Goal: Information Seeking & Learning: Check status

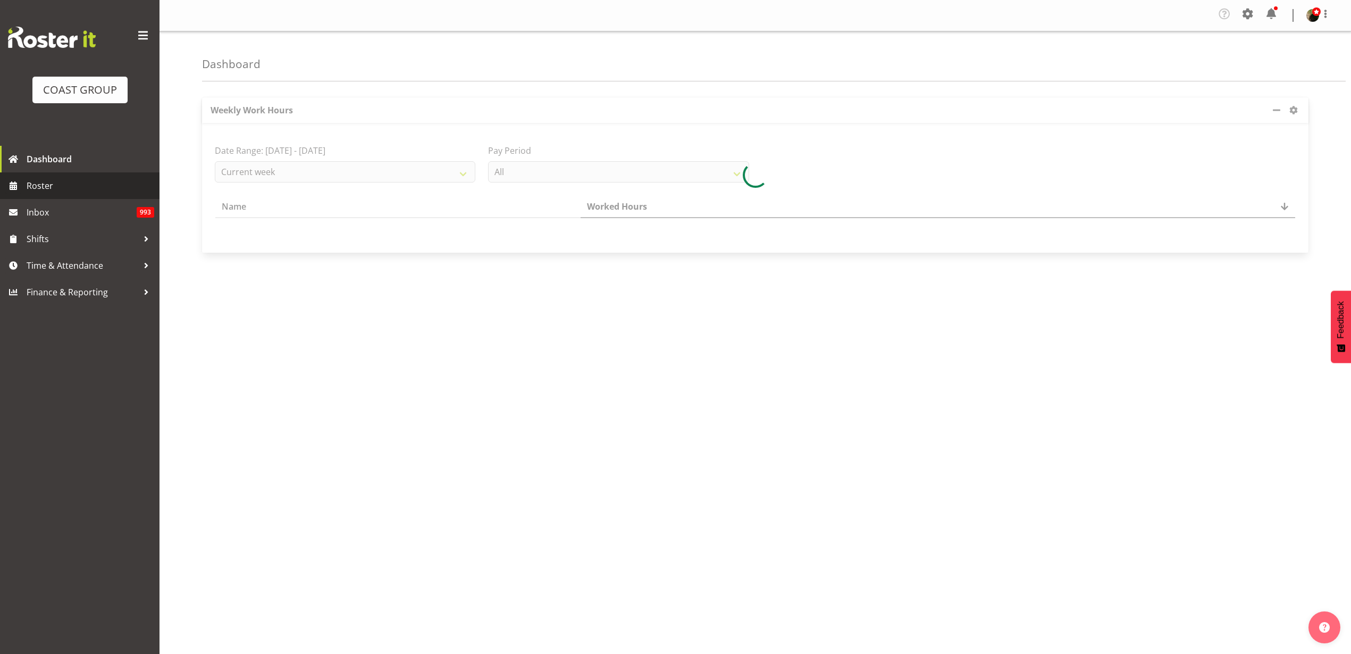
click at [68, 189] on span "Roster" at bounding box center [91, 186] width 128 height 16
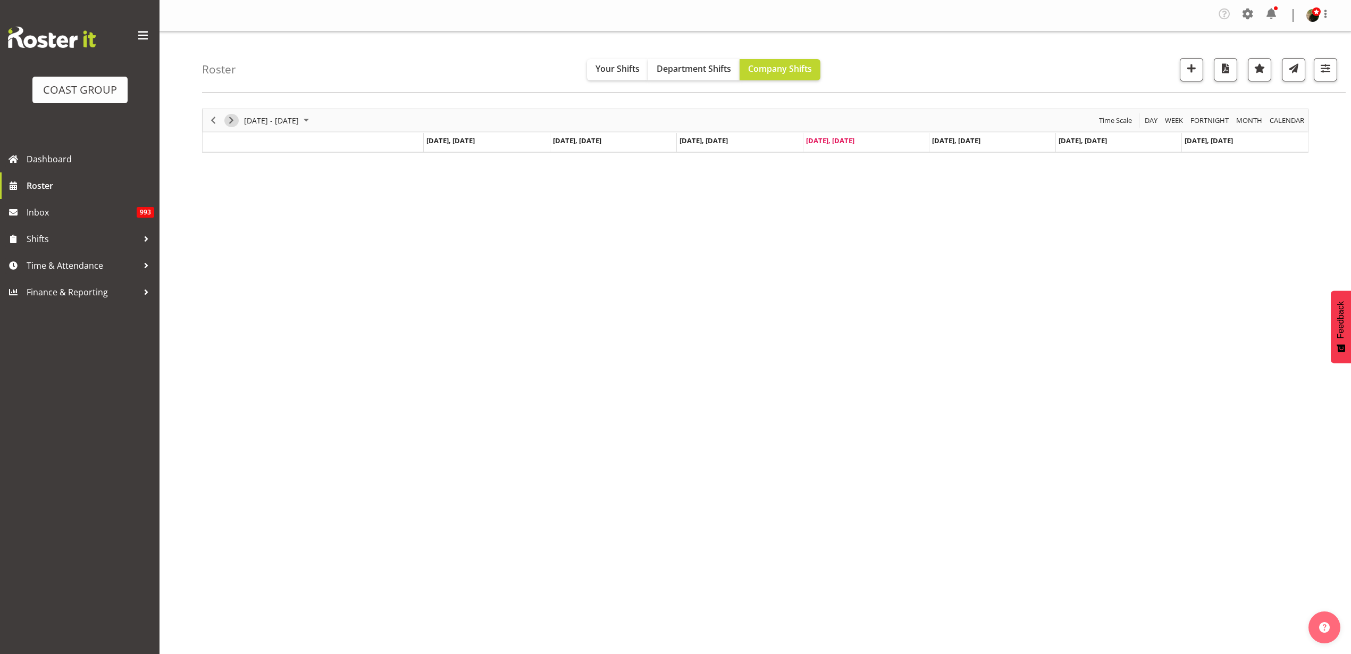
click at [231, 119] on span "Next" at bounding box center [231, 120] width 13 height 13
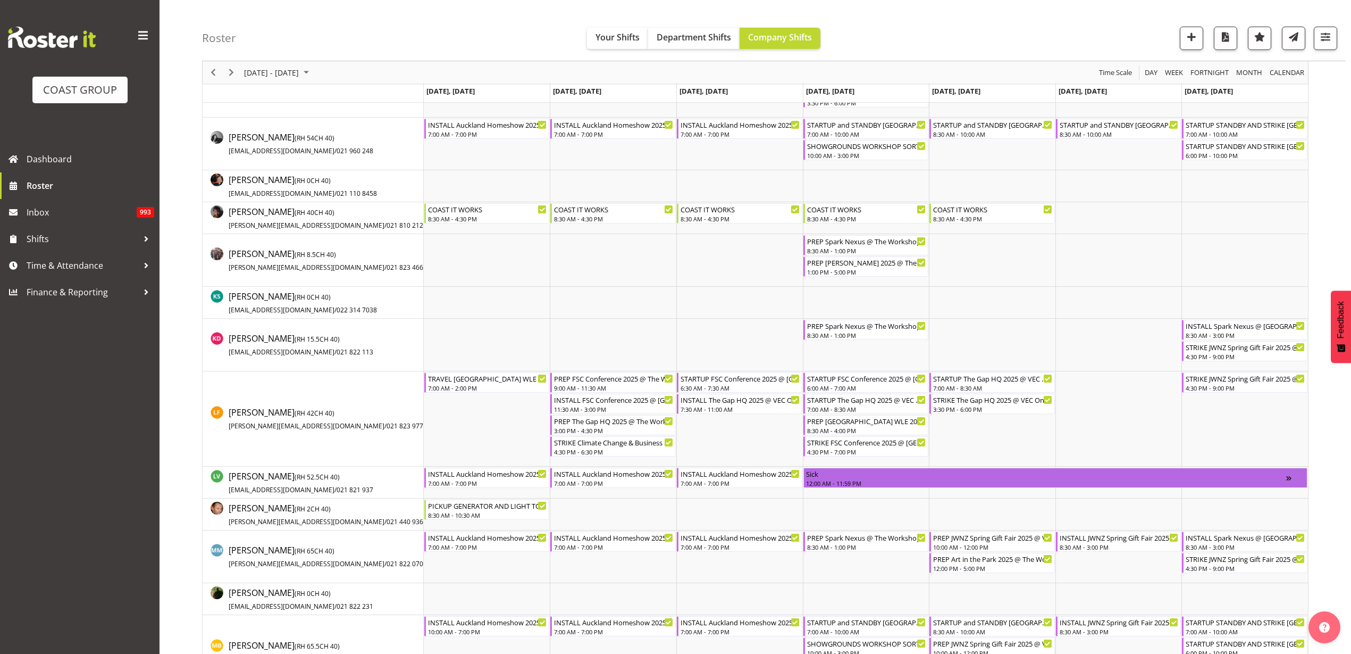
scroll to position [665, 0]
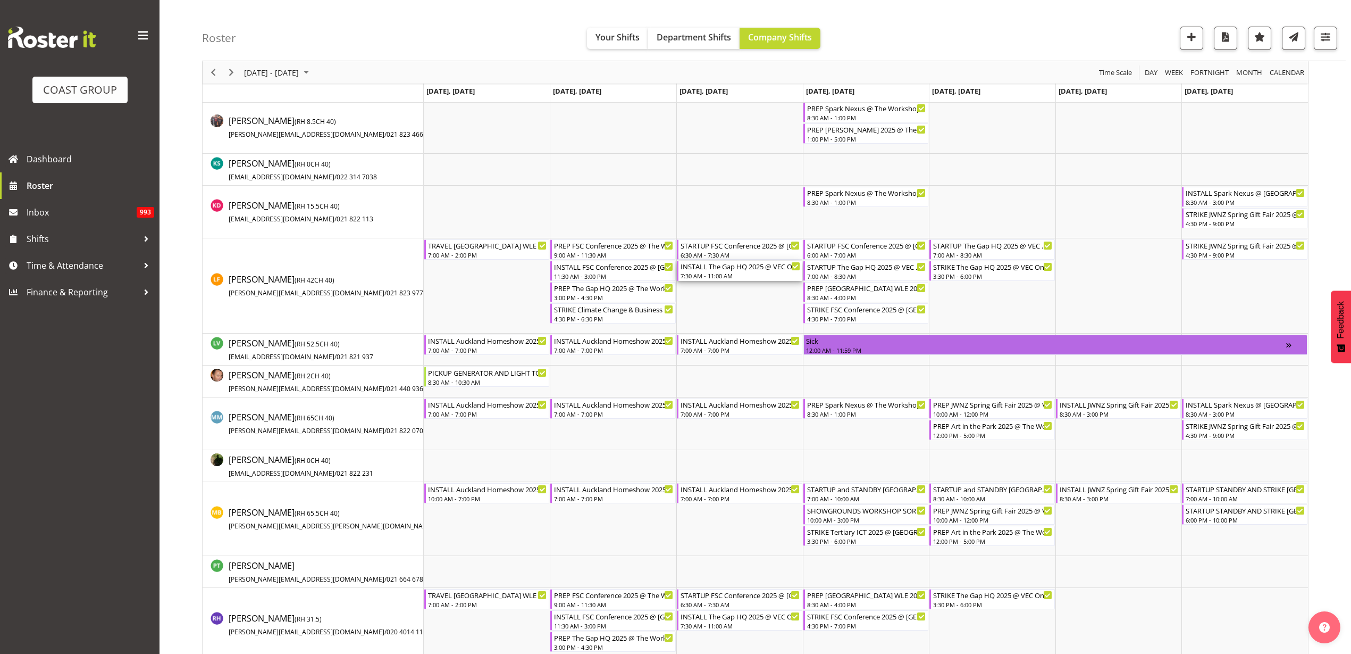
click at [724, 271] on div "INSTALL The Gap HQ 2025 @ VEC On SIte @ 0730 7:30 AM - 11:00 AM" at bounding box center [741, 271] width 120 height 20
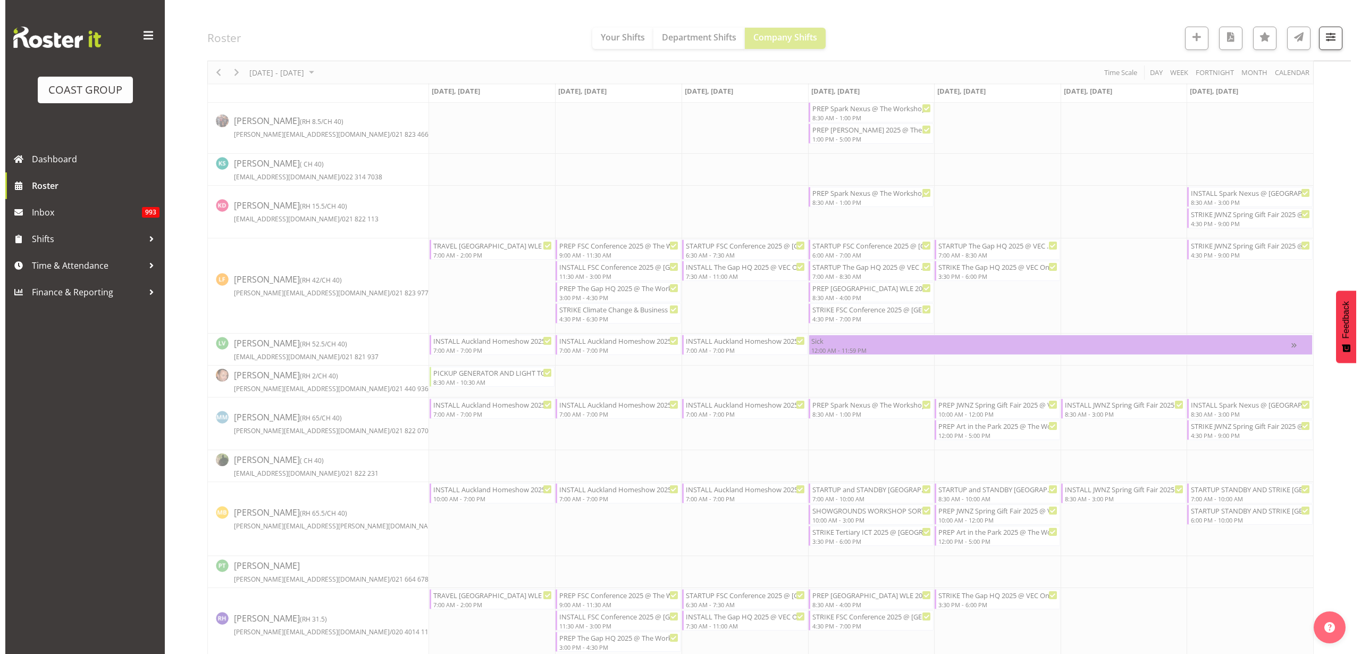
scroll to position [0, 0]
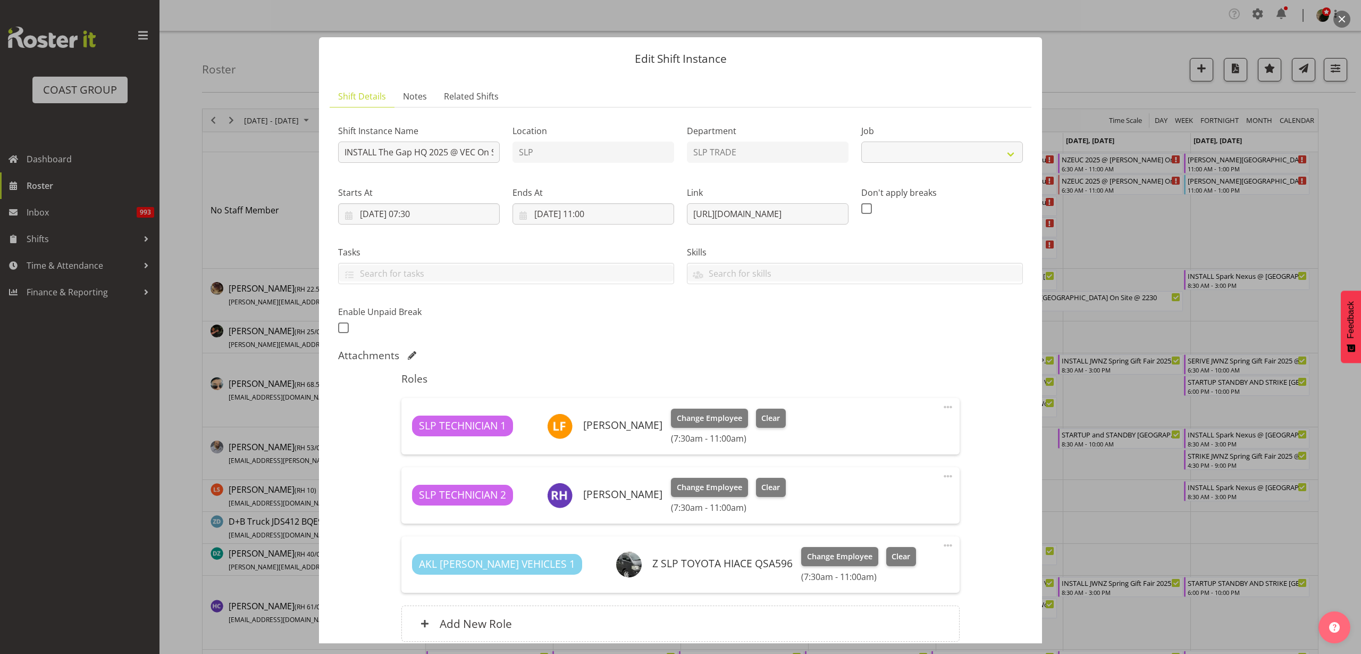
select select "10541"
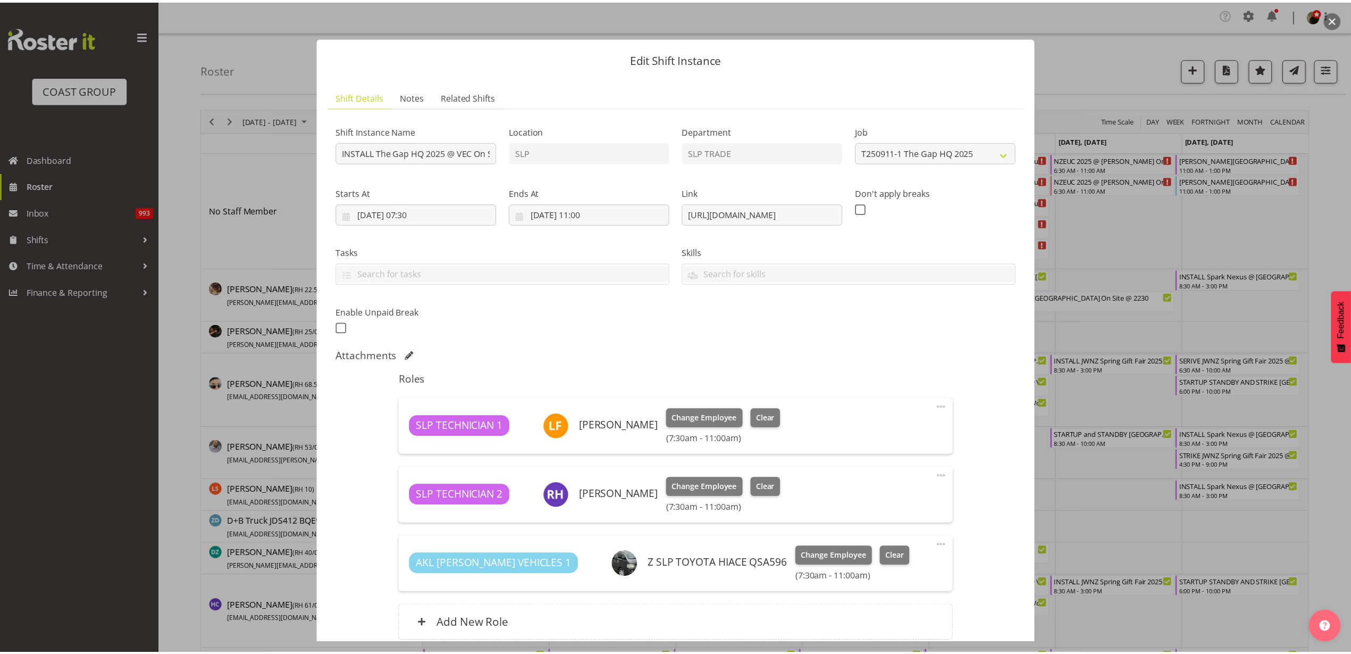
scroll to position [66, 0]
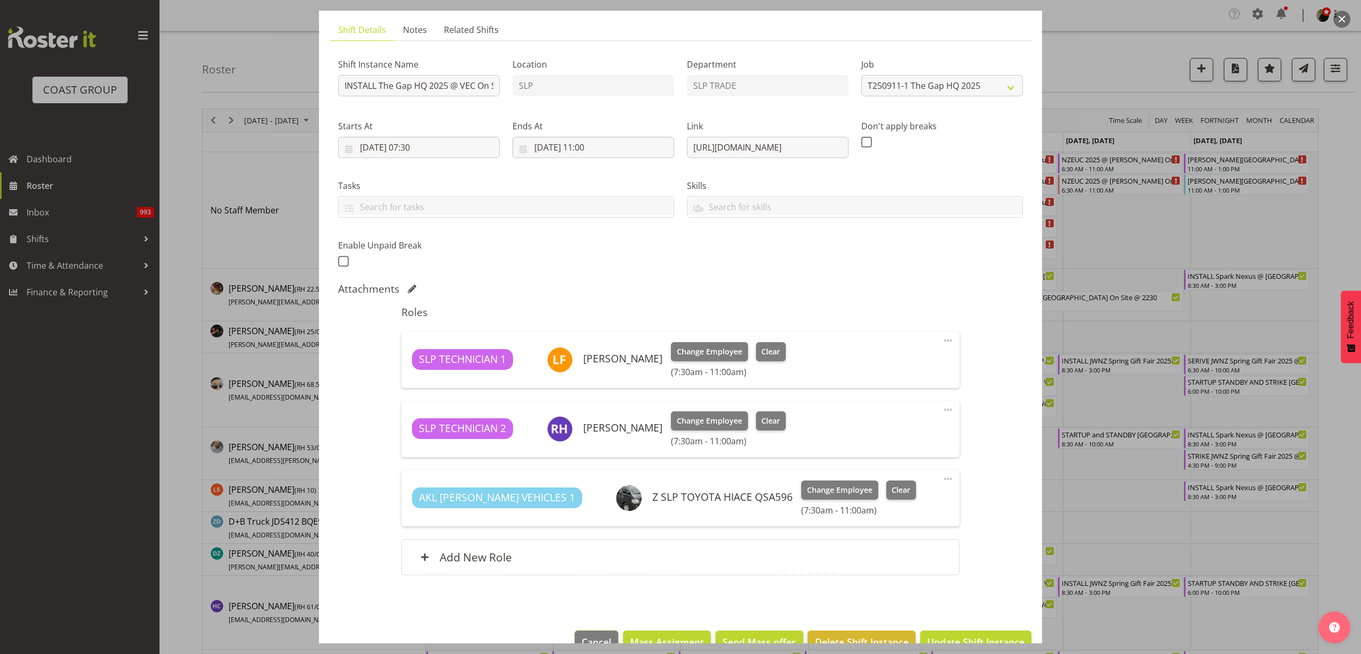
click at [584, 638] on span "Cancel" at bounding box center [597, 641] width 30 height 14
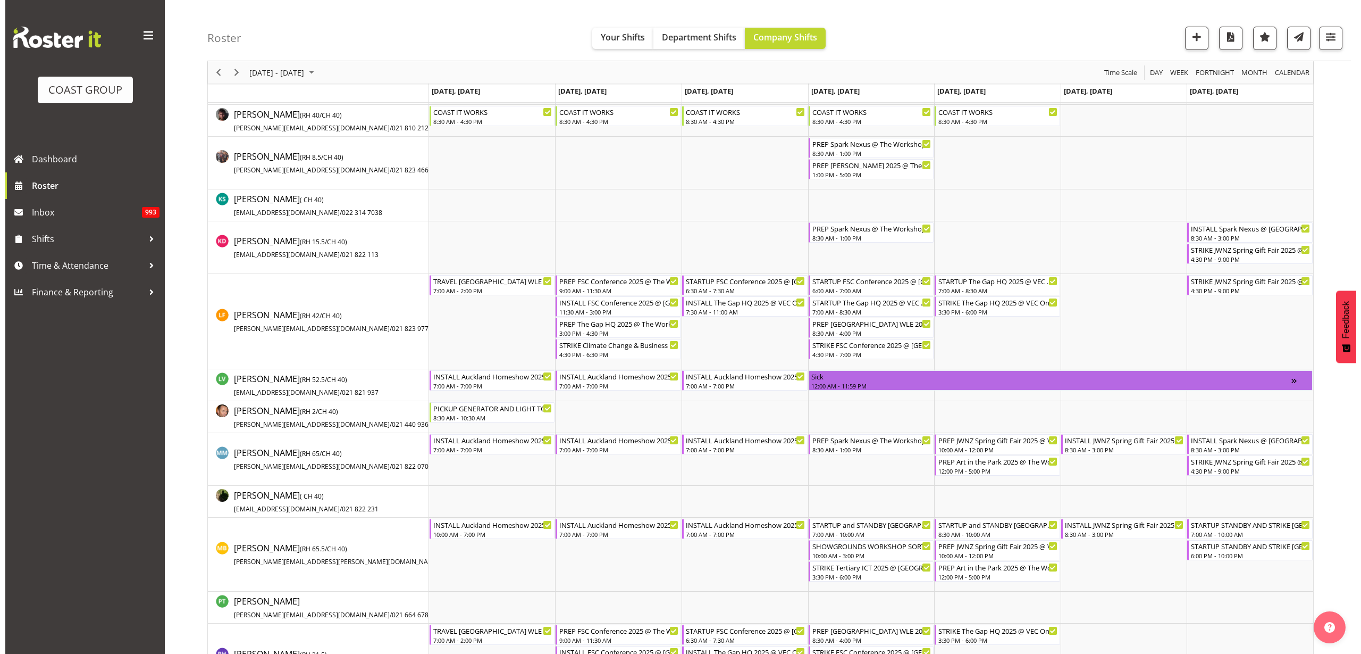
scroll to position [665, 0]
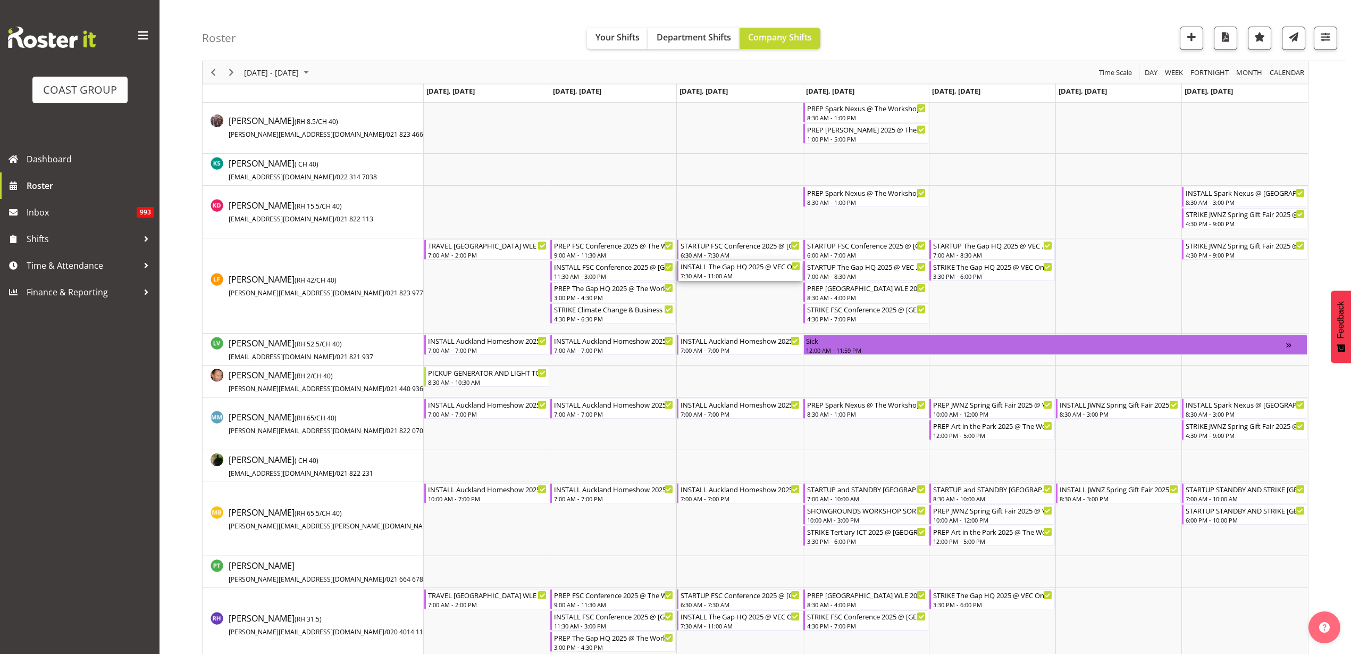
click at [722, 272] on div "7:30 AM - 11:00 AM" at bounding box center [741, 275] width 120 height 9
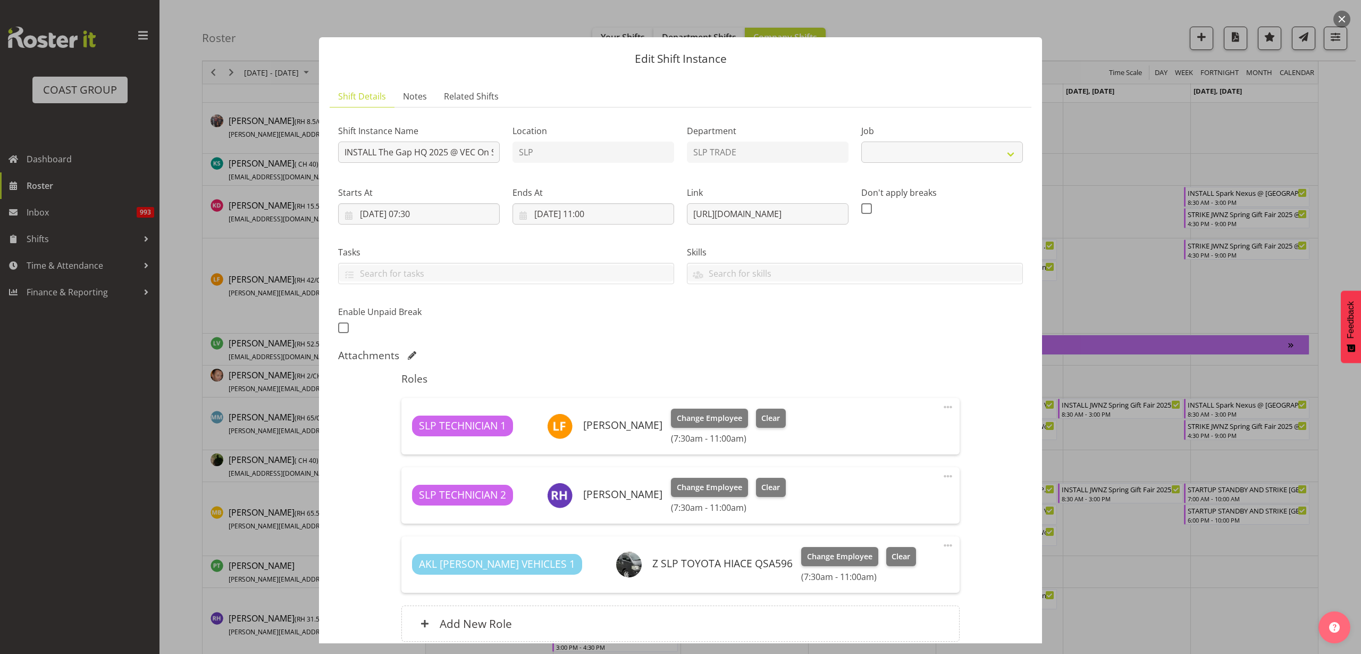
select select "10541"
drag, startPoint x: 687, startPoint y: 212, endPoint x: 972, endPoint y: 207, distance: 285.6
click at [972, 207] on div "Shift Instance Name INSTALL The Gap HQ 2025 @ VEC On SIte @ 0730 Location SLP D…" at bounding box center [681, 226] width 698 height 233
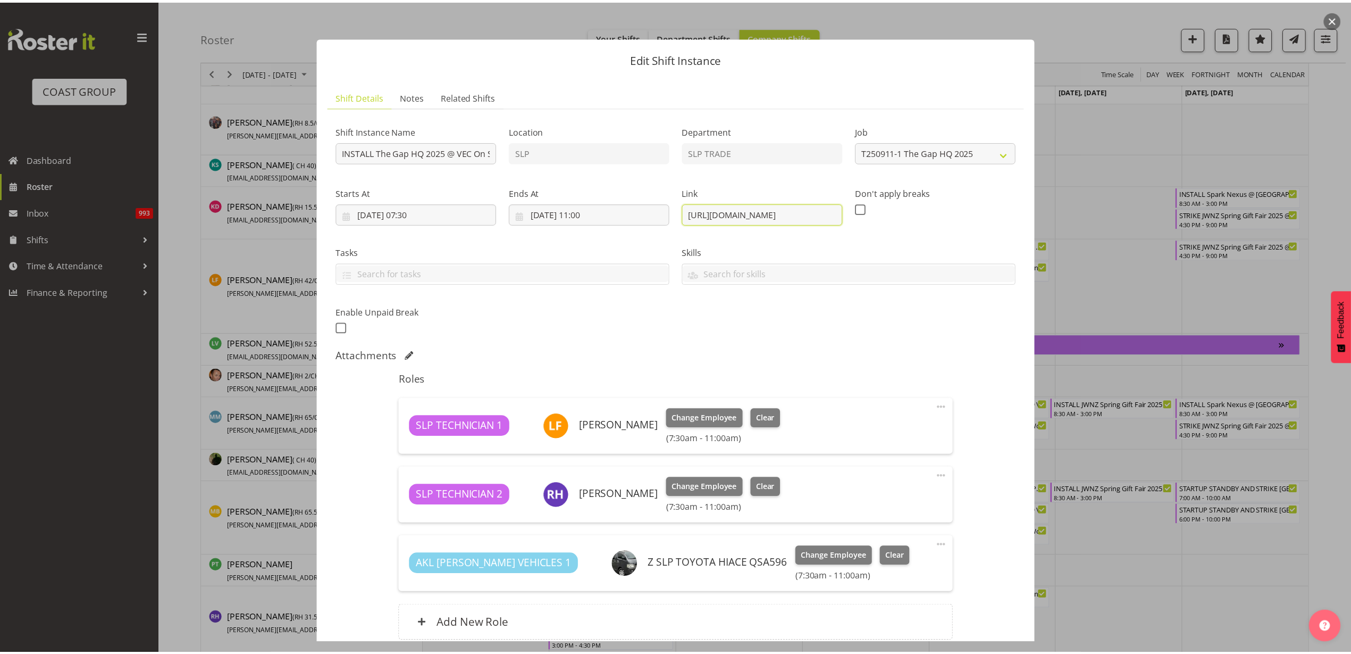
scroll to position [0, 0]
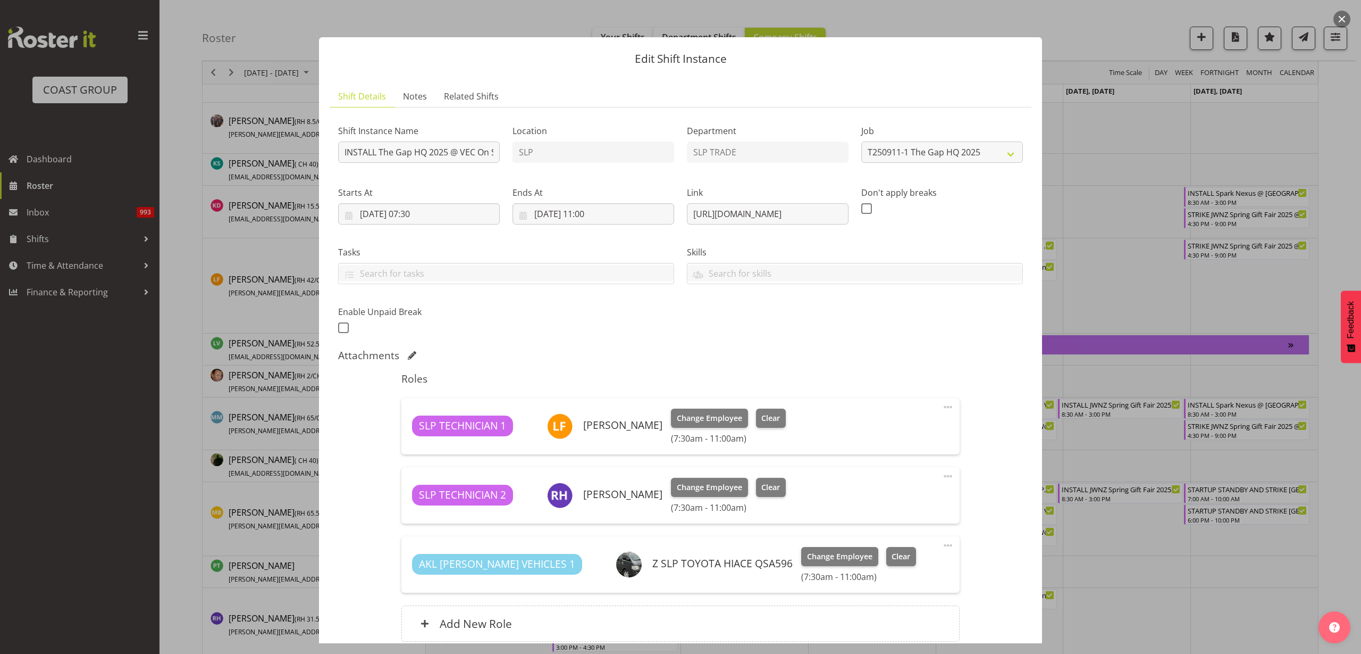
click at [1345, 18] on button "button" at bounding box center [1342, 19] width 17 height 17
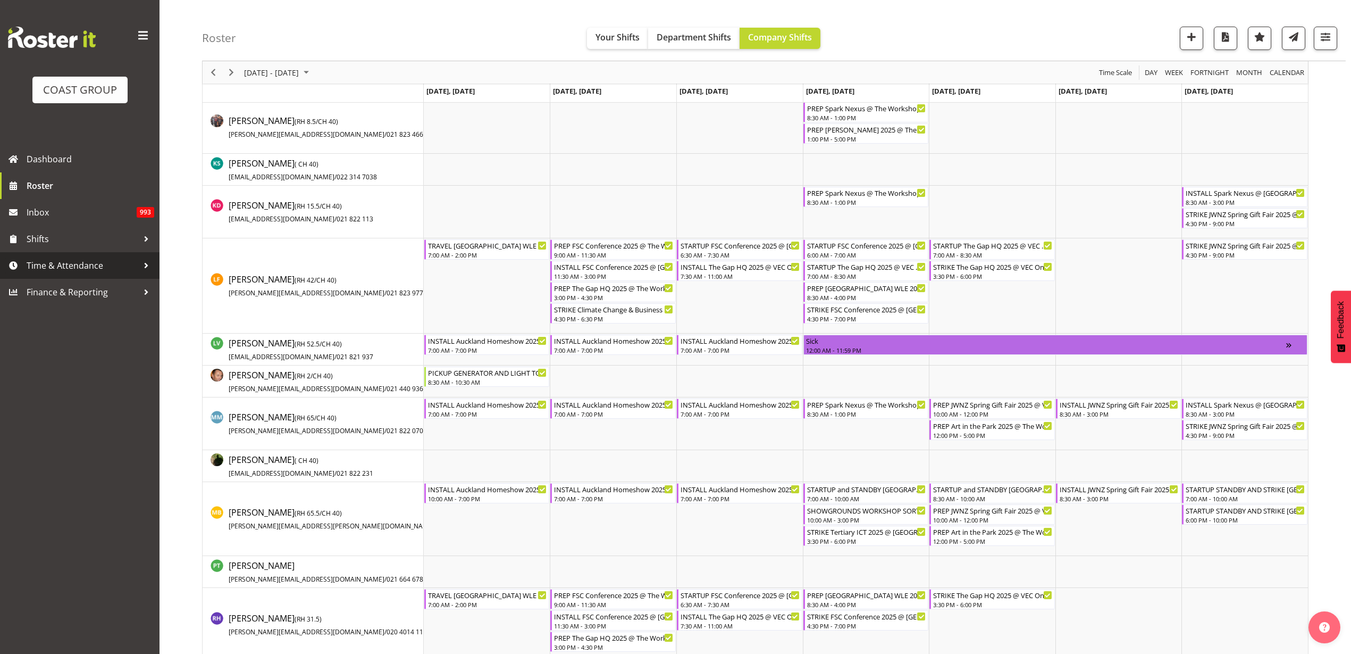
click at [72, 267] on span "Time & Attendance" at bounding box center [83, 265] width 112 height 16
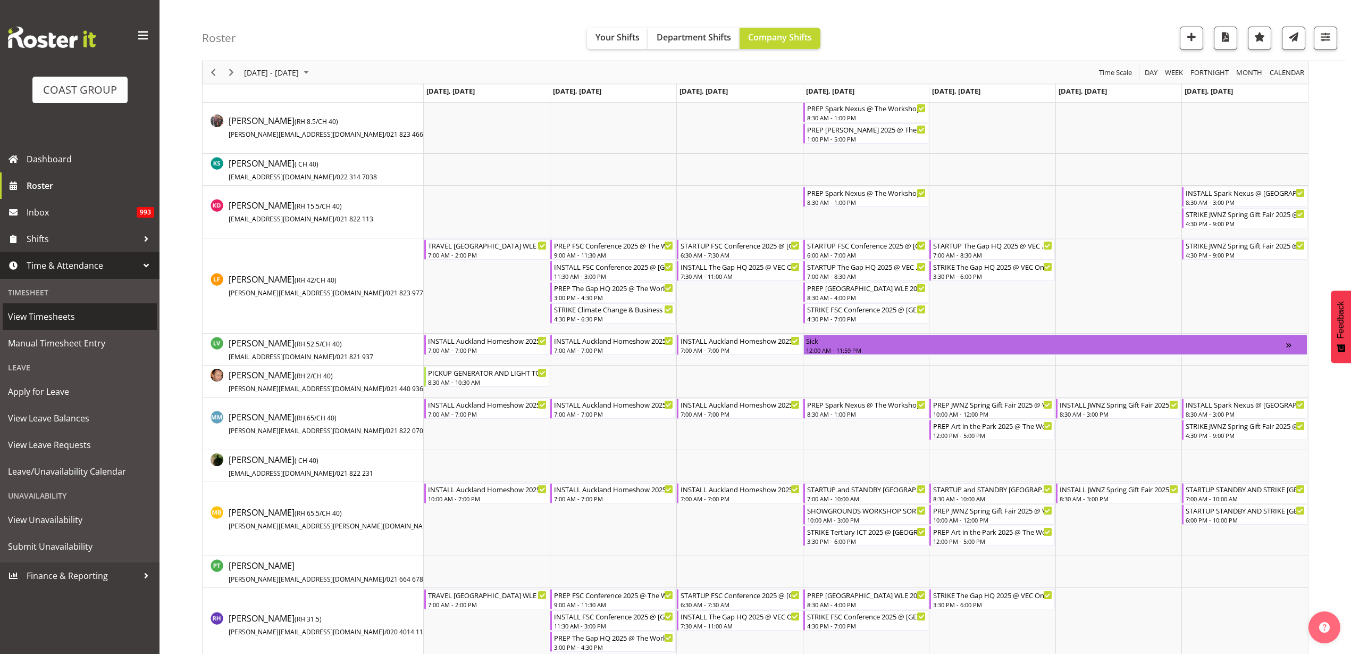
click at [72, 315] on span "View Timesheets" at bounding box center [80, 316] width 144 height 16
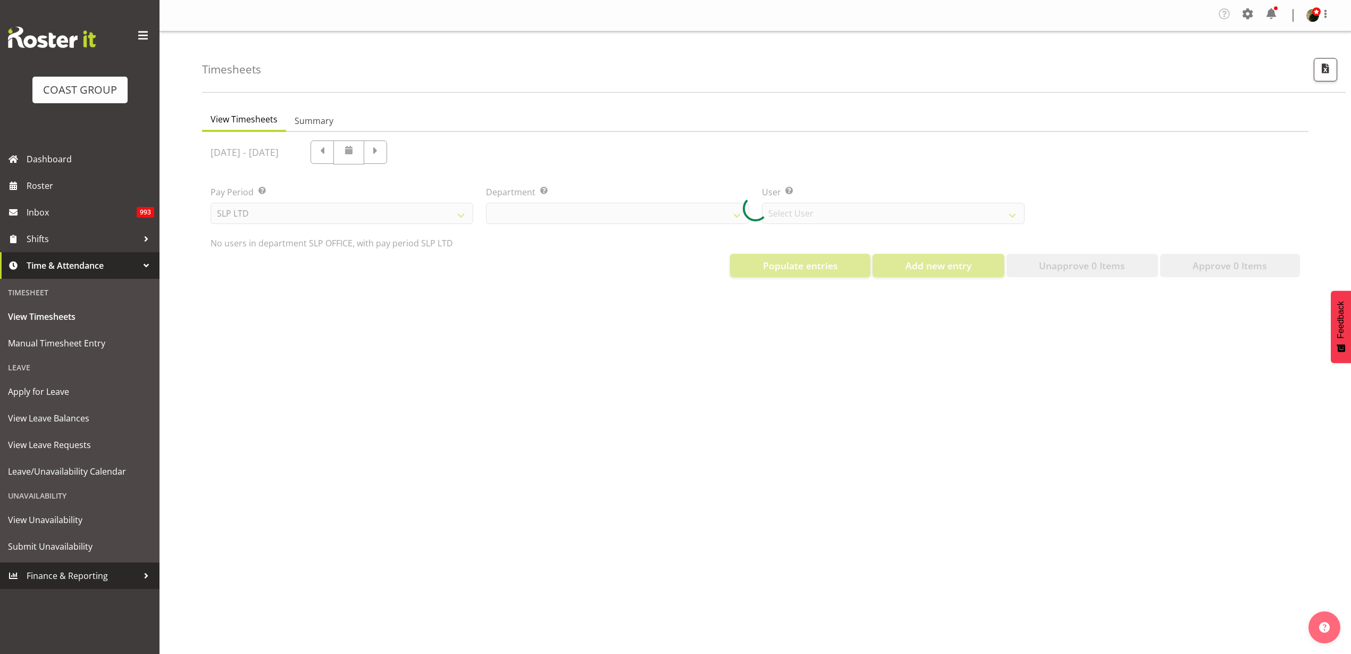
click at [57, 579] on span "Finance & Reporting" at bounding box center [83, 575] width 112 height 16
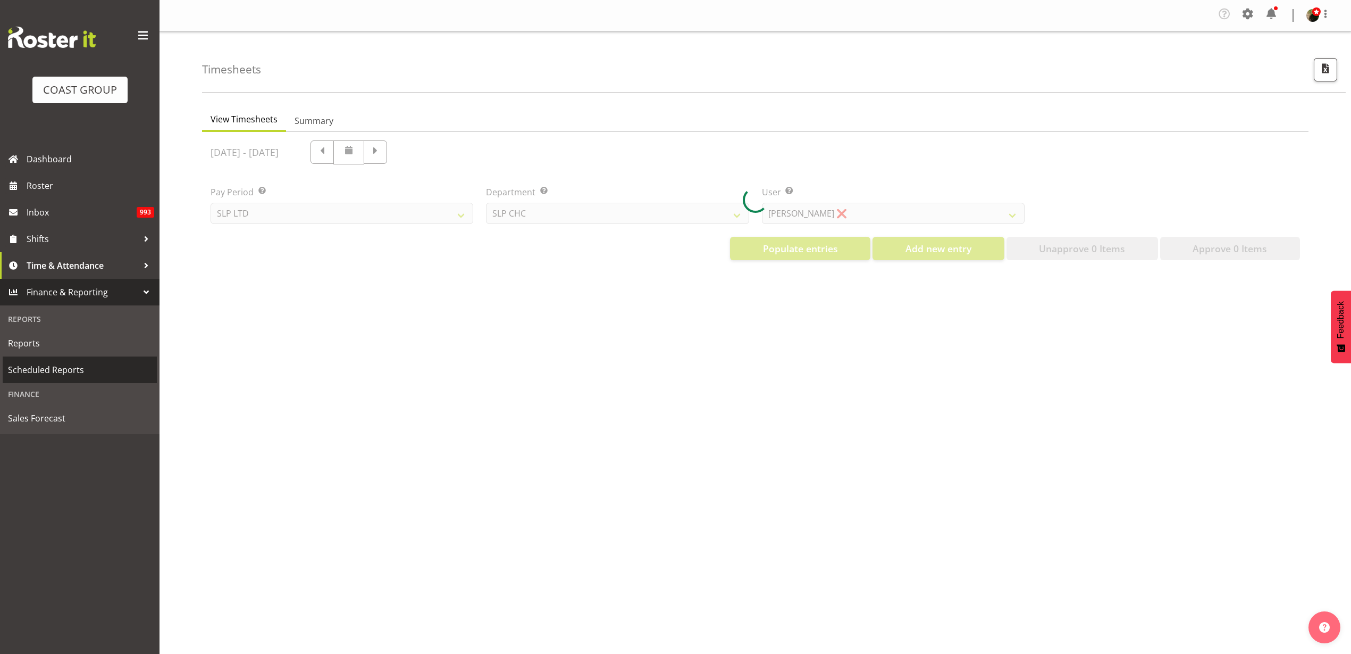
select select "25"
select select "7496"
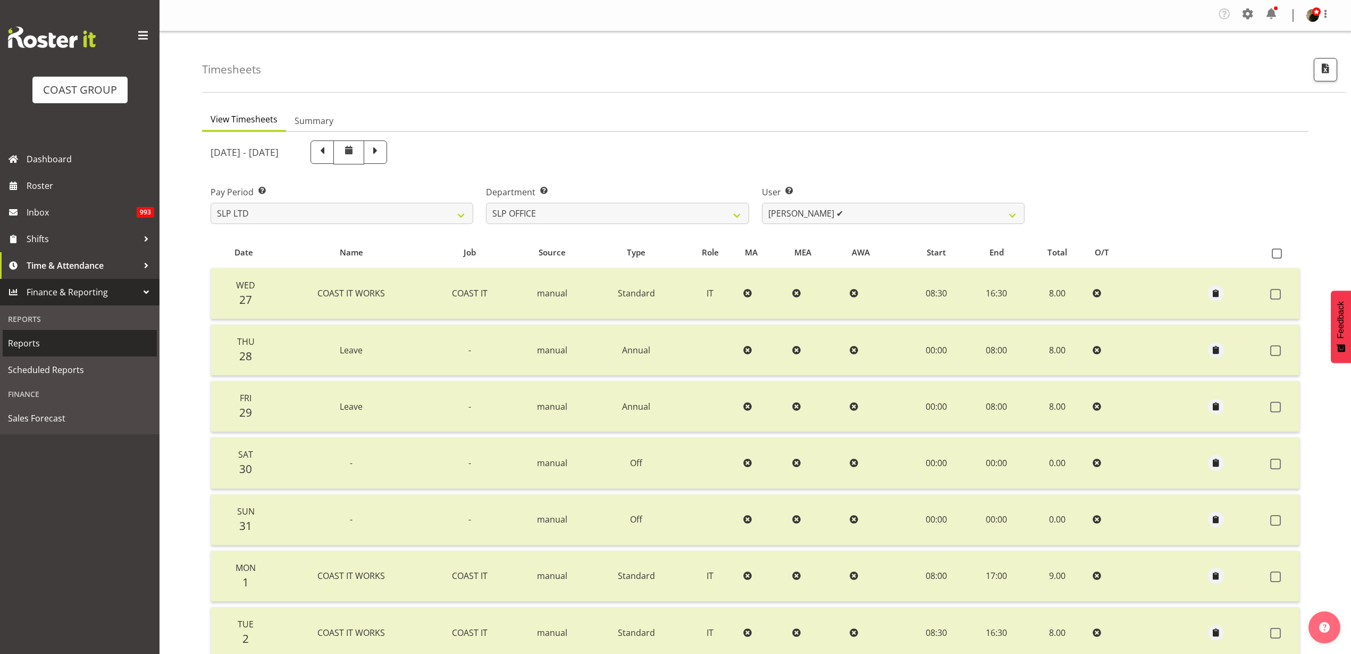
click at [33, 344] on span "Reports" at bounding box center [80, 343] width 144 height 16
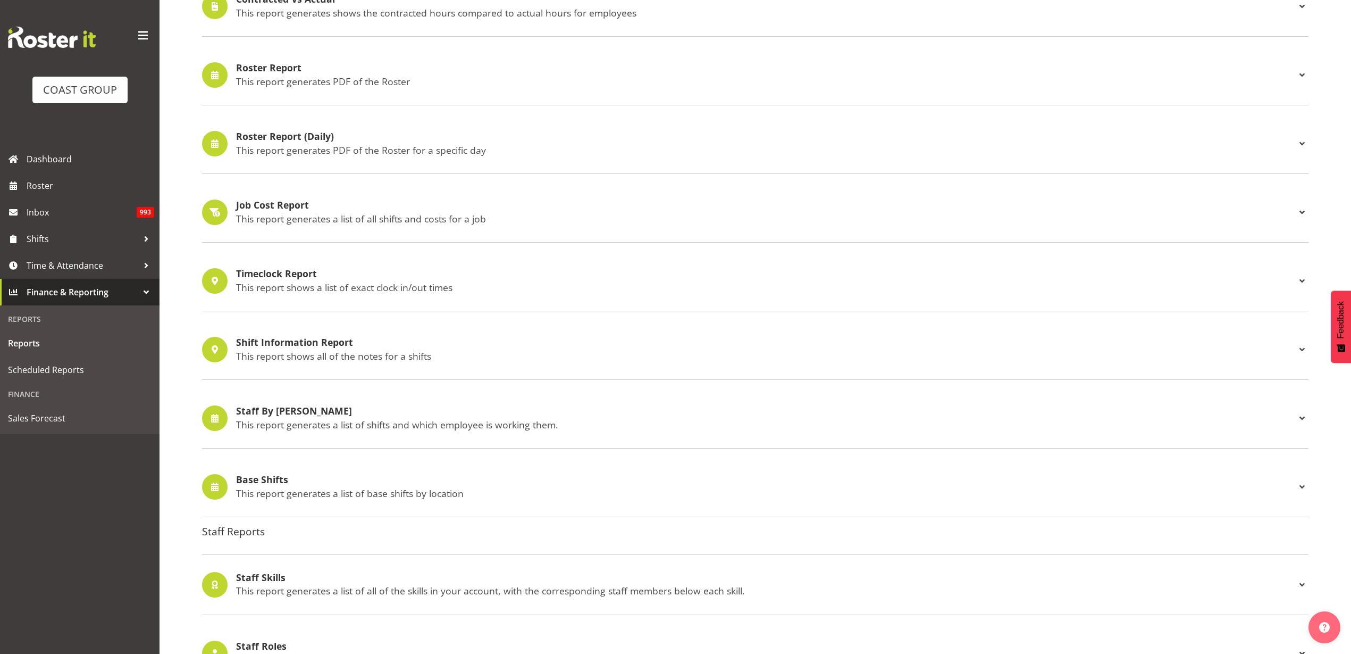
scroll to position [465, 0]
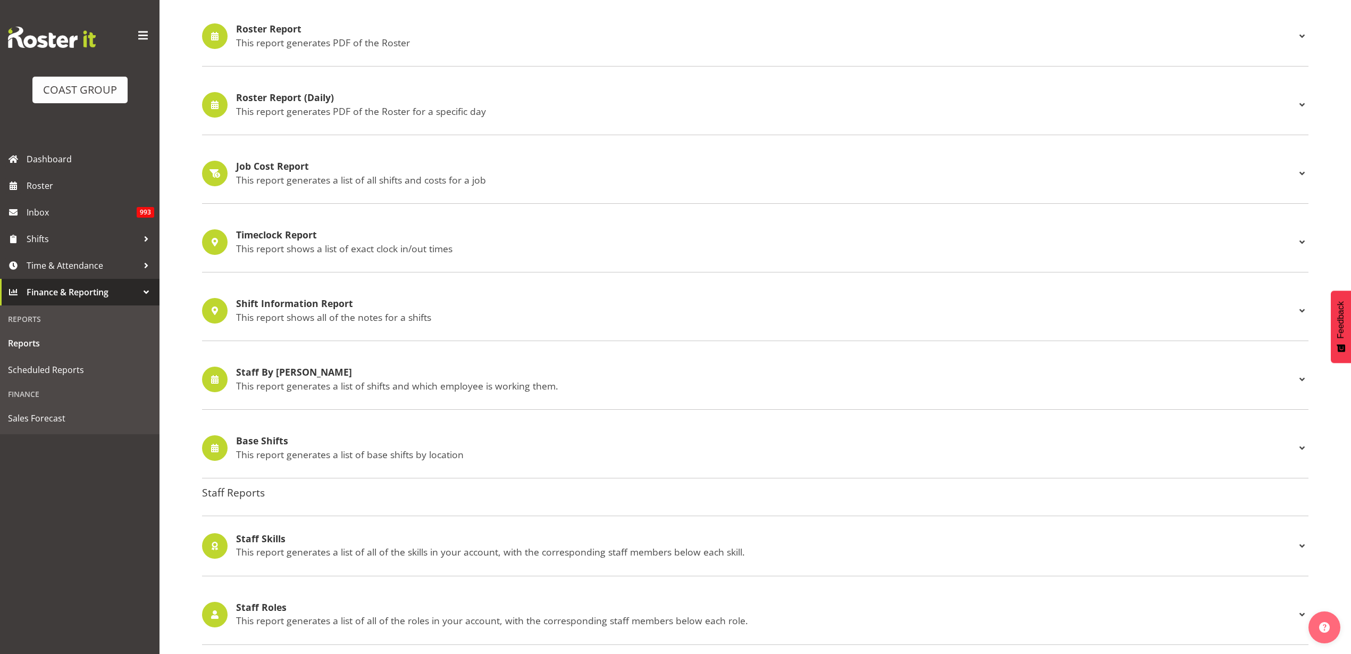
click at [302, 176] on p "This report generates a list of all shifts and costs for a job" at bounding box center [766, 180] width 1060 height 12
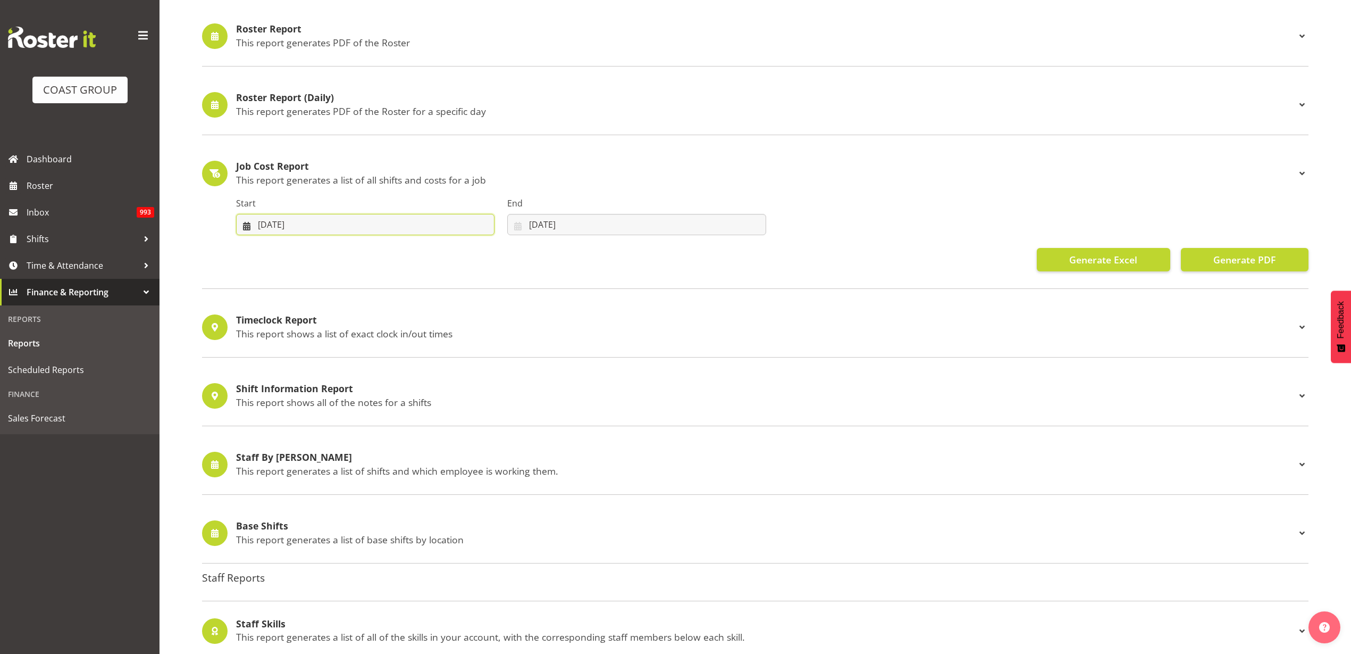
click at [321, 224] on input "04/08/2025" at bounding box center [365, 224] width 258 height 21
click at [374, 308] on span "1" at bounding box center [376, 311] width 4 height 10
type input "01/08/2025"
click at [564, 220] on input "04/09/2025" at bounding box center [636, 224] width 258 height 21
click at [529, 257] on span at bounding box center [529, 255] width 13 height 13
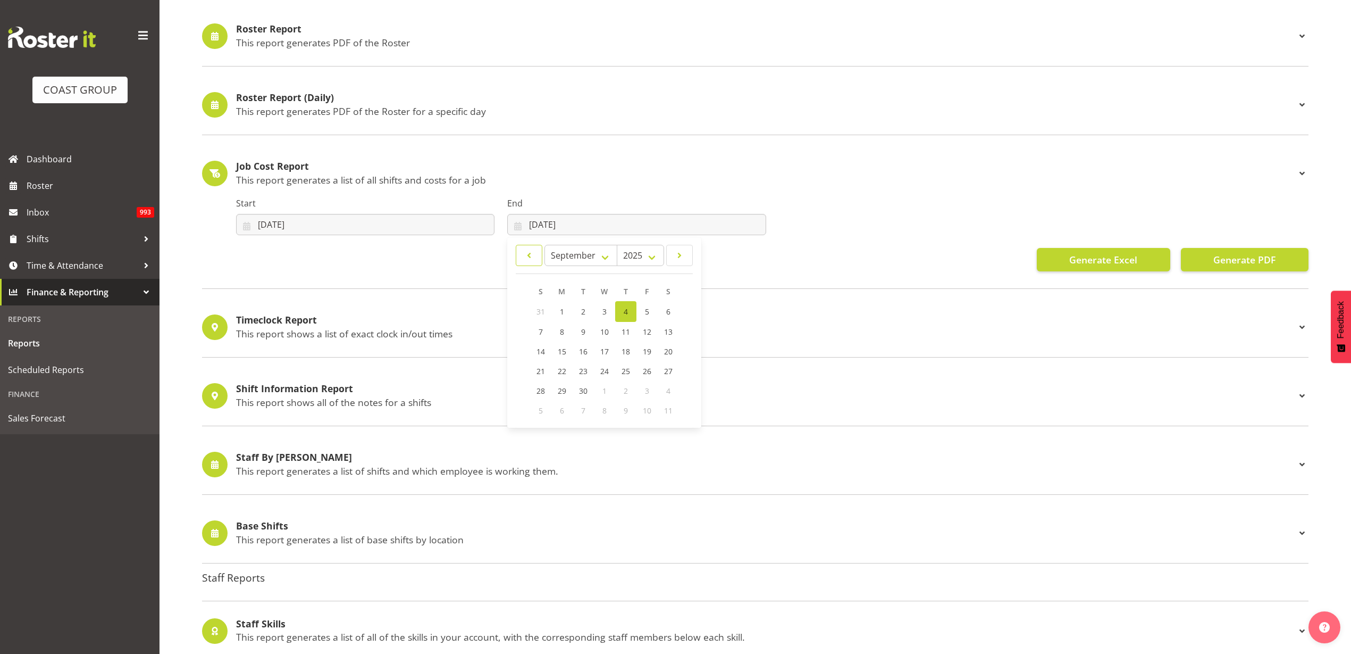
select select "7"
click at [540, 411] on span "31" at bounding box center [541, 410] width 9 height 10
type input "31/08/2025"
click at [1085, 262] on span "Generate Excel" at bounding box center [1103, 260] width 68 height 14
click at [49, 263] on span "Time & Attendance" at bounding box center [83, 265] width 112 height 16
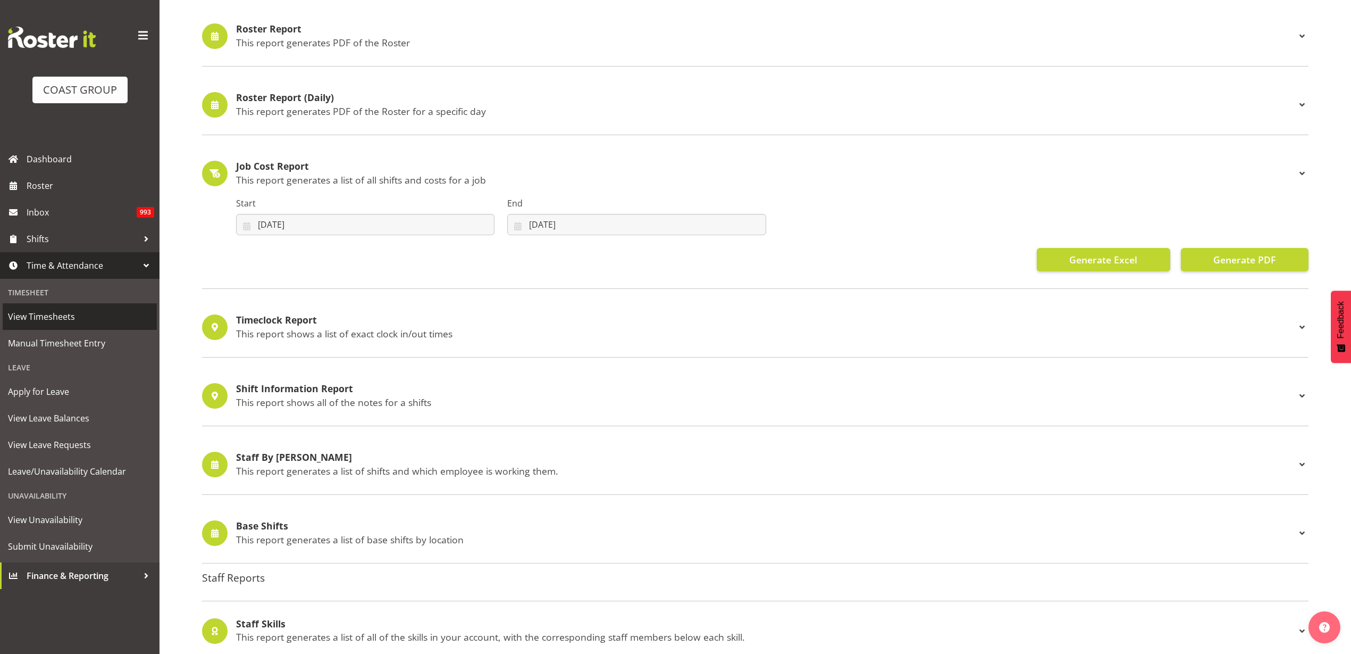
click at [32, 319] on span "View Timesheets" at bounding box center [80, 316] width 144 height 16
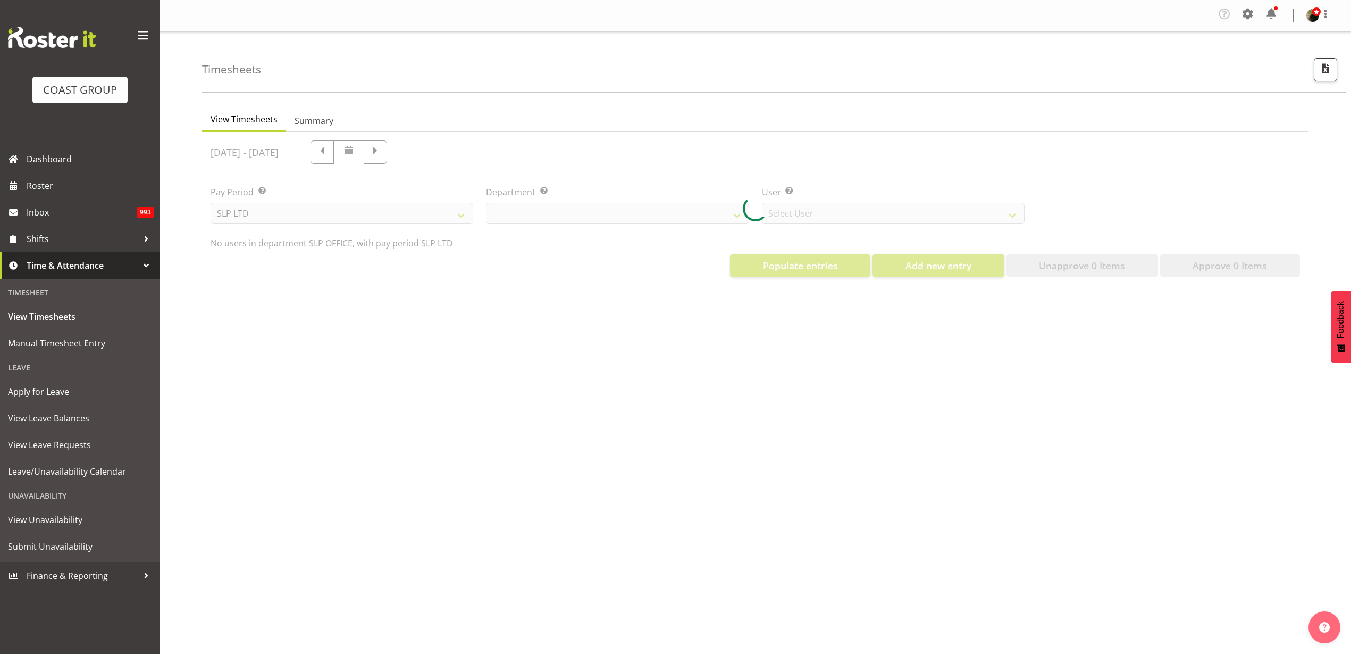
select select "25"
select select "7496"
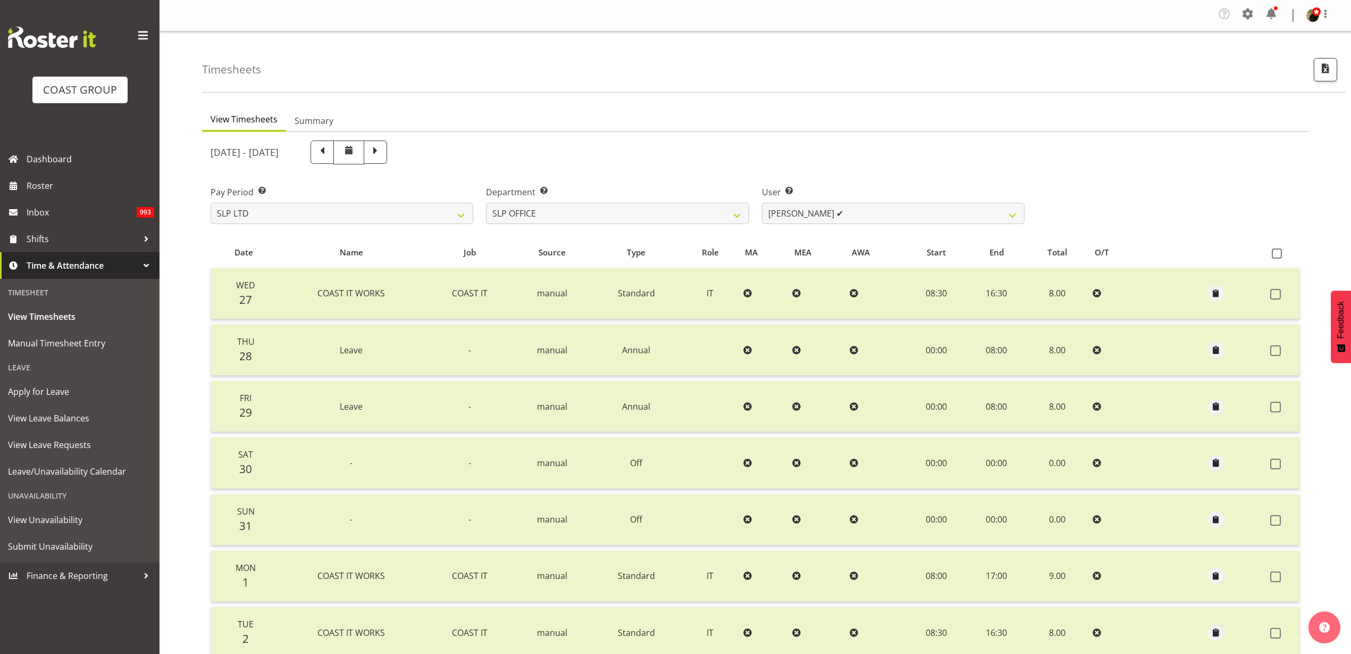
click at [329, 151] on span at bounding box center [322, 151] width 14 height 14
select select
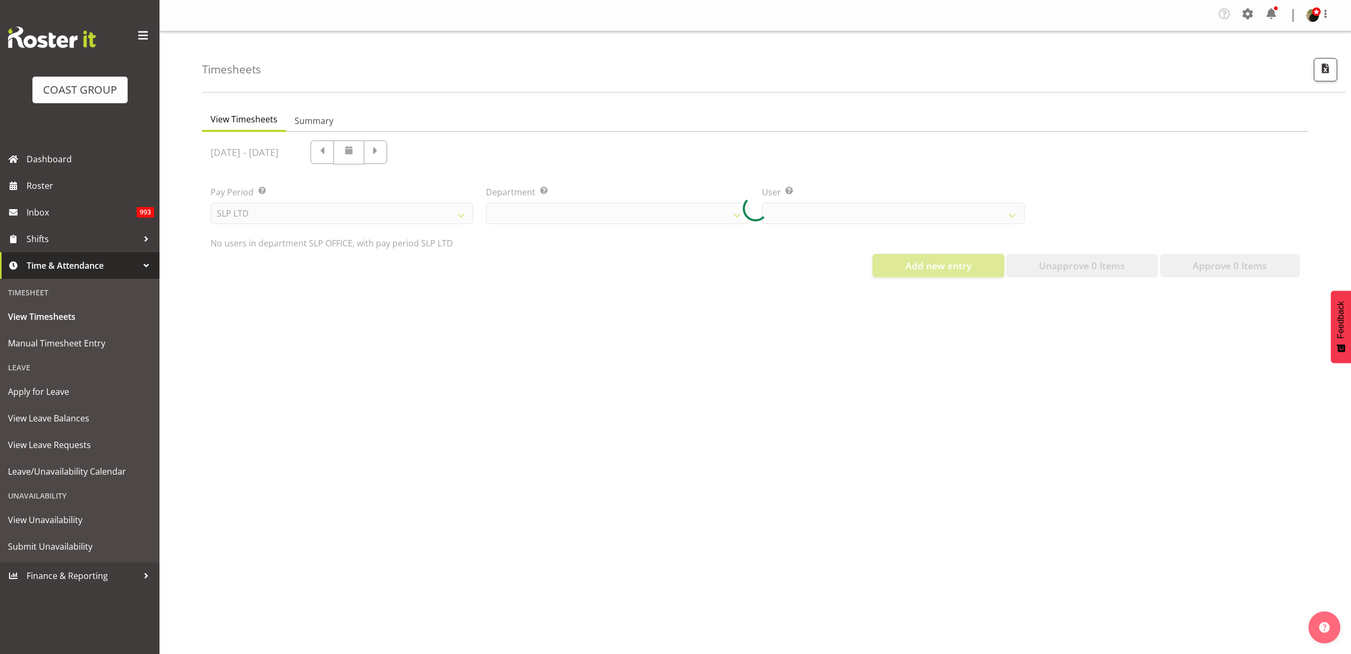
select select "25"
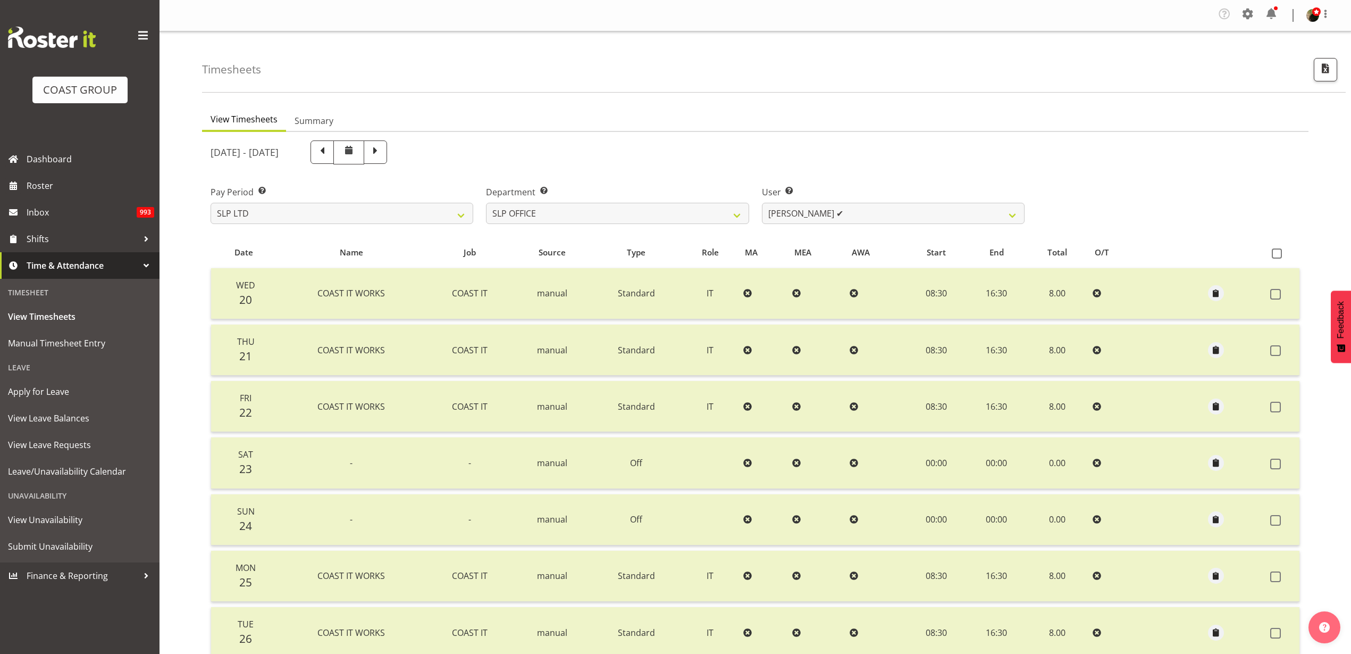
click at [329, 155] on span at bounding box center [322, 151] width 14 height 14
select select
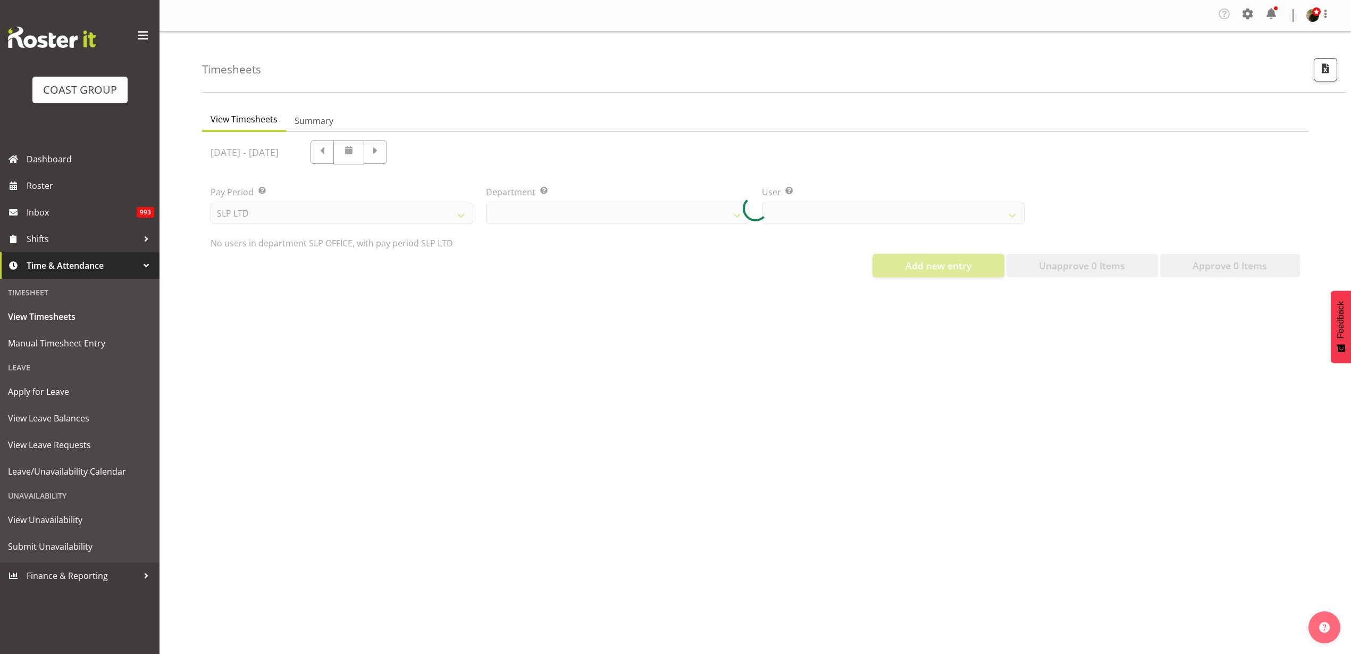
select select "25"
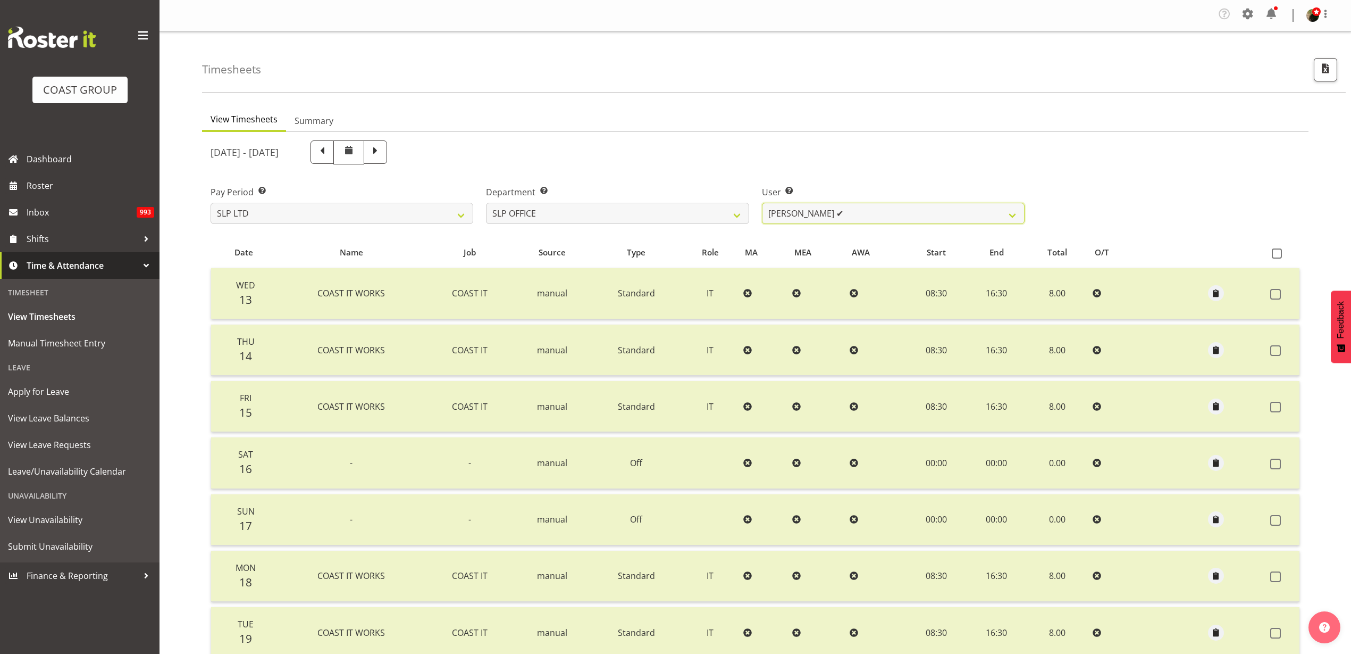
click at [852, 213] on select "[PERSON_NAME] ✔ [PERSON_NAME] ✔ [PERSON_NAME] ✔" at bounding box center [893, 213] width 263 height 21
select select "254"
click at [762, 203] on select "[PERSON_NAME] ✔ [PERSON_NAME] ✔ [PERSON_NAME] ✔" at bounding box center [893, 213] width 263 height 21
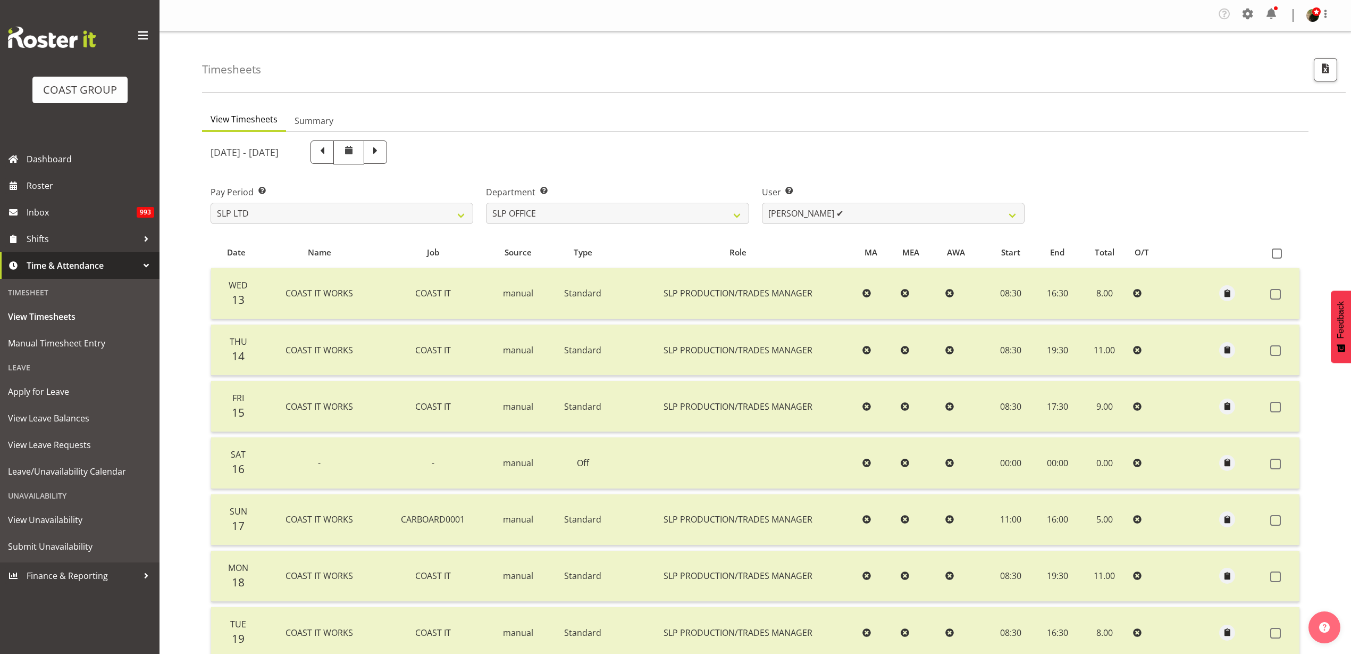
click at [329, 149] on span at bounding box center [322, 151] width 14 height 14
select select
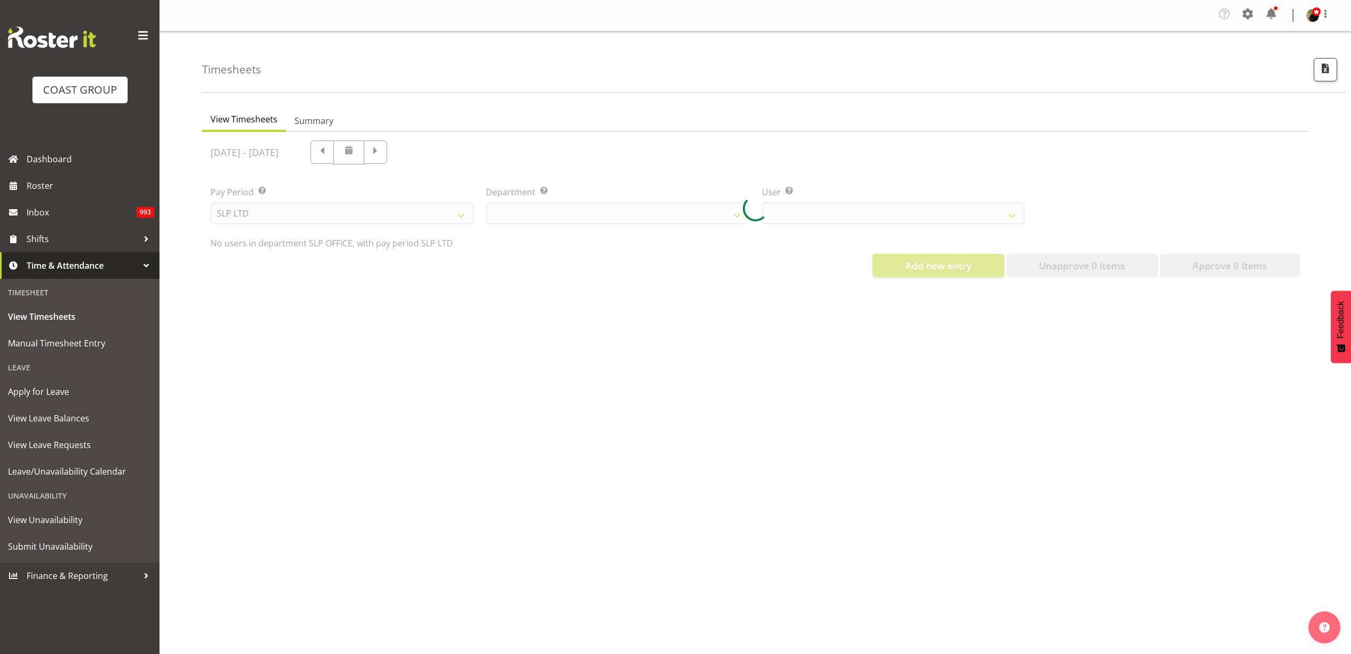
select select "25"
select select "254"
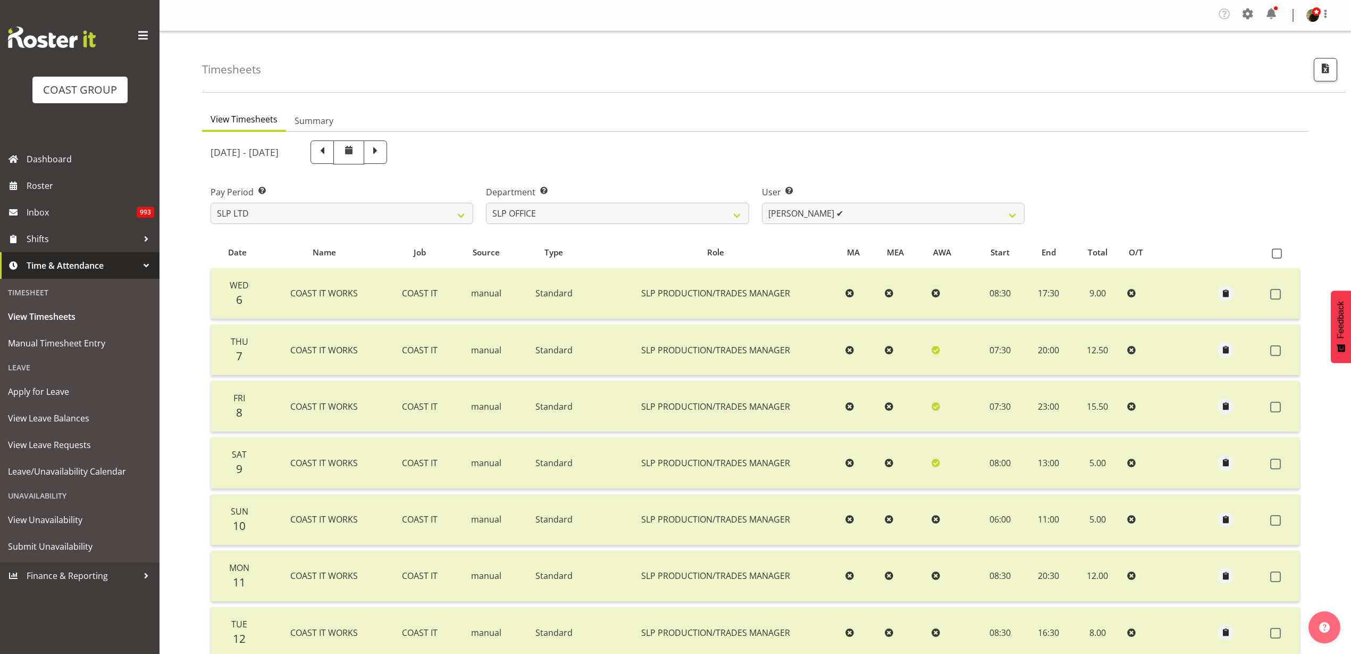
click at [329, 153] on span at bounding box center [322, 151] width 14 height 14
select select
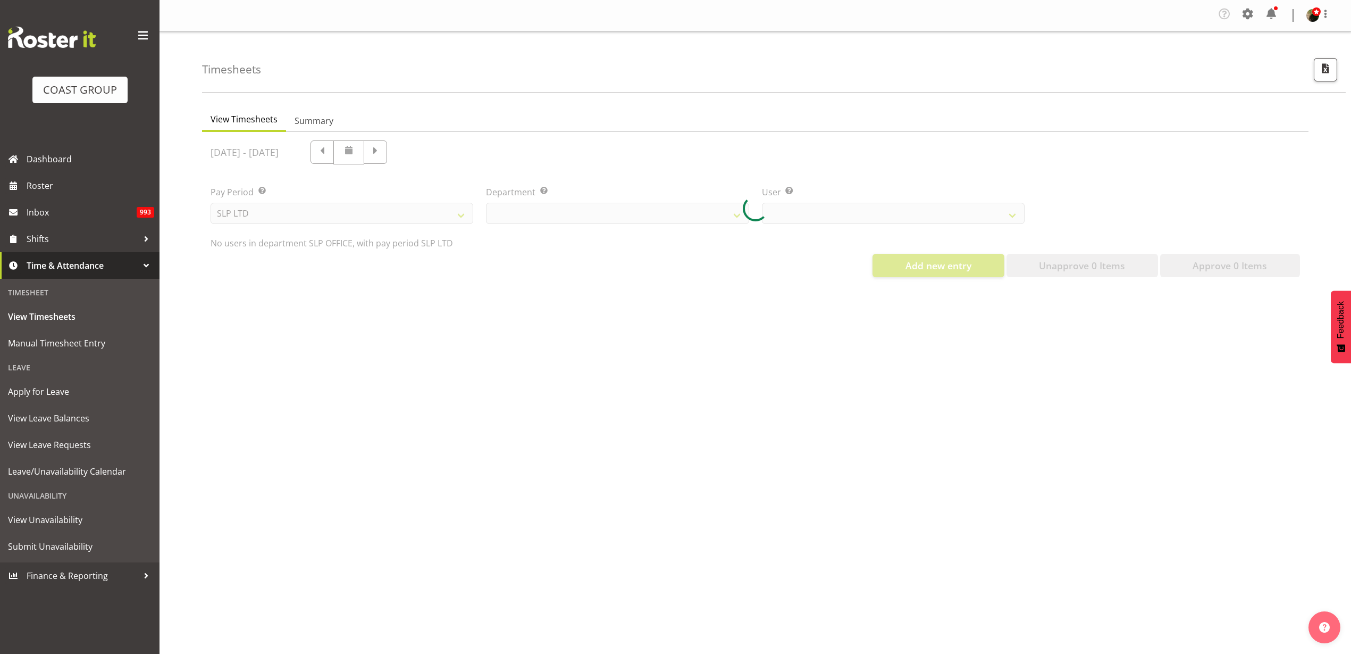
select select "25"
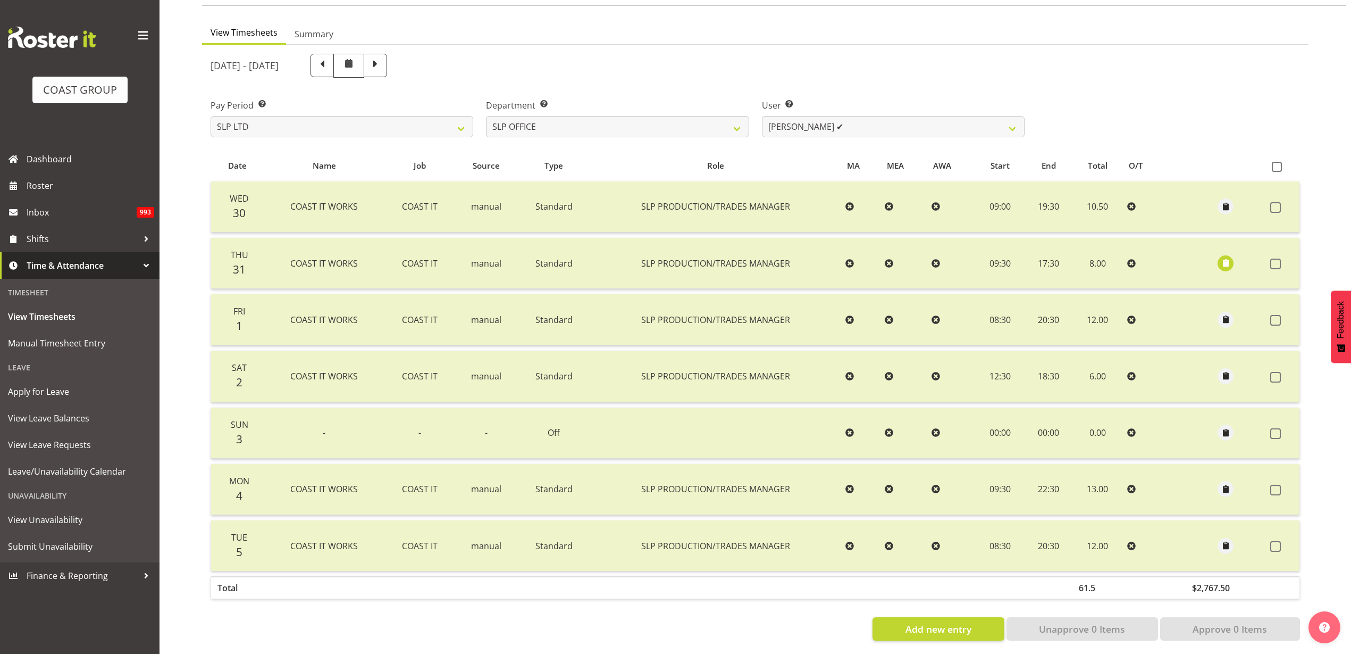
scroll to position [100, 0]
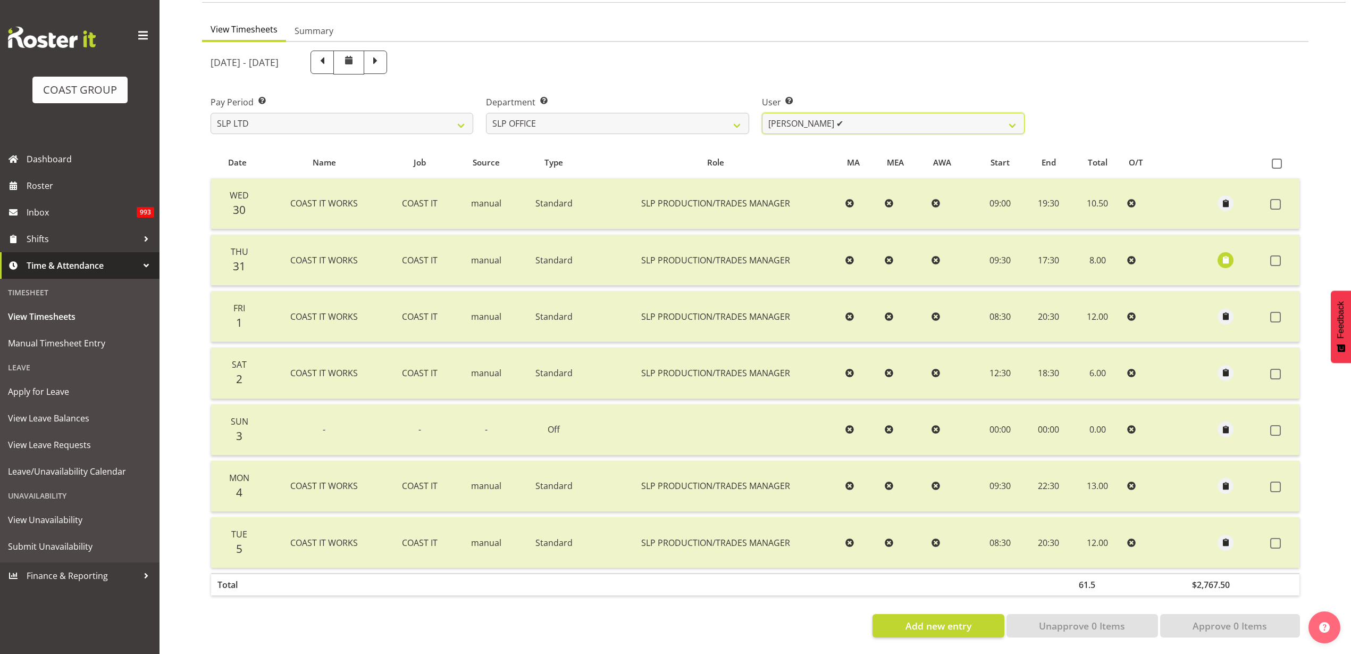
click at [846, 113] on select "[PERSON_NAME] ✔ [PERSON_NAME] ✔ [PERSON_NAME] ✔" at bounding box center [893, 123] width 263 height 21
select select "7496"
click at [762, 113] on select "[PERSON_NAME] ✔ [PERSON_NAME] ✔ [PERSON_NAME] ✔" at bounding box center [893, 123] width 263 height 21
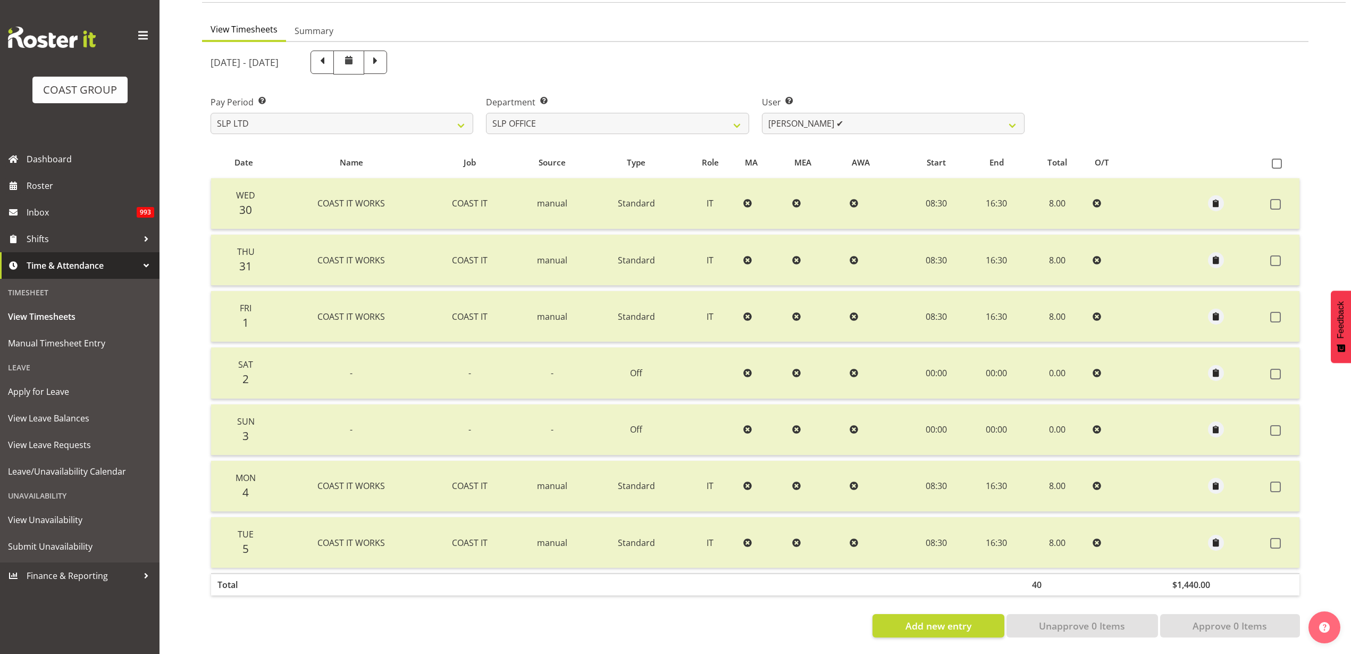
click at [382, 54] on span at bounding box center [376, 61] width 14 height 14
select select
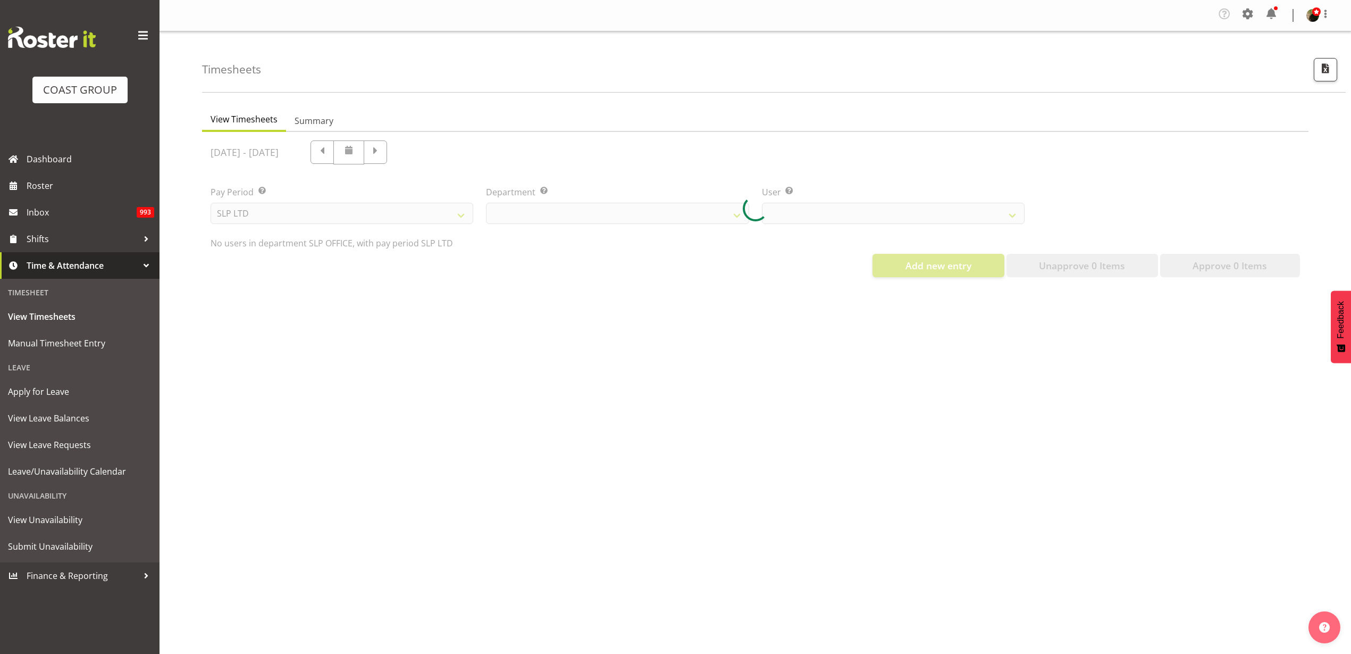
select select "25"
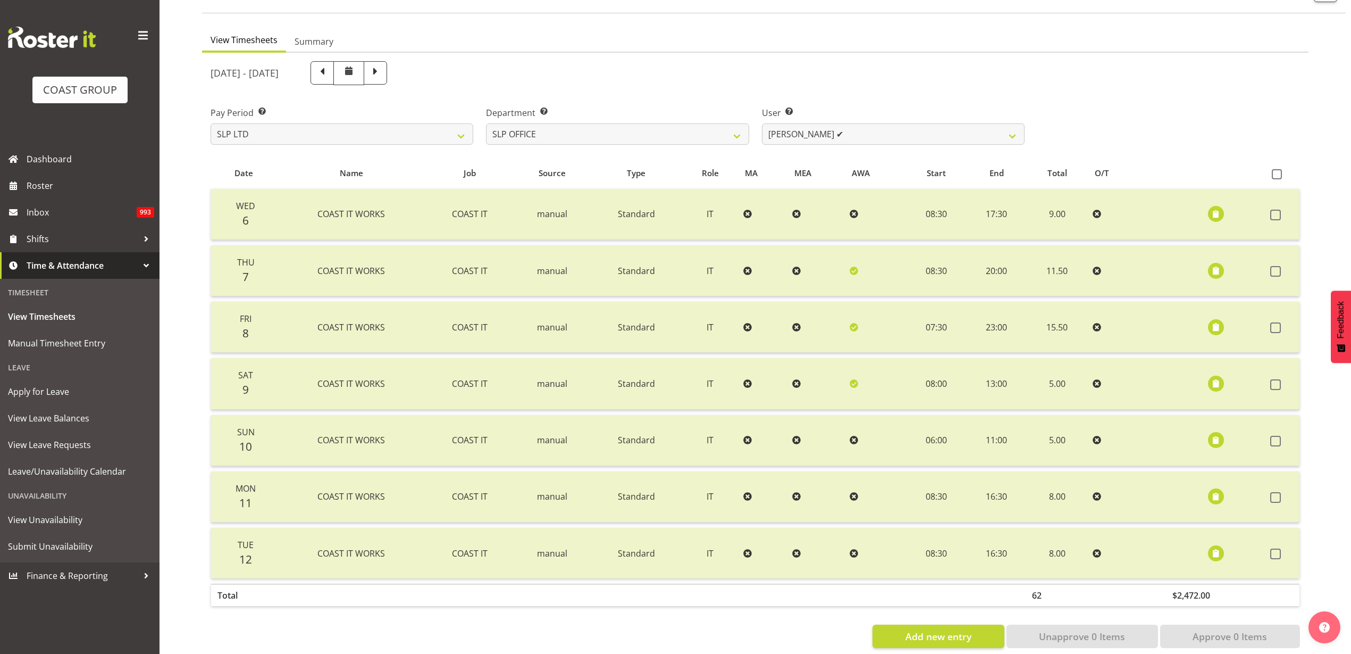
scroll to position [100, 0]
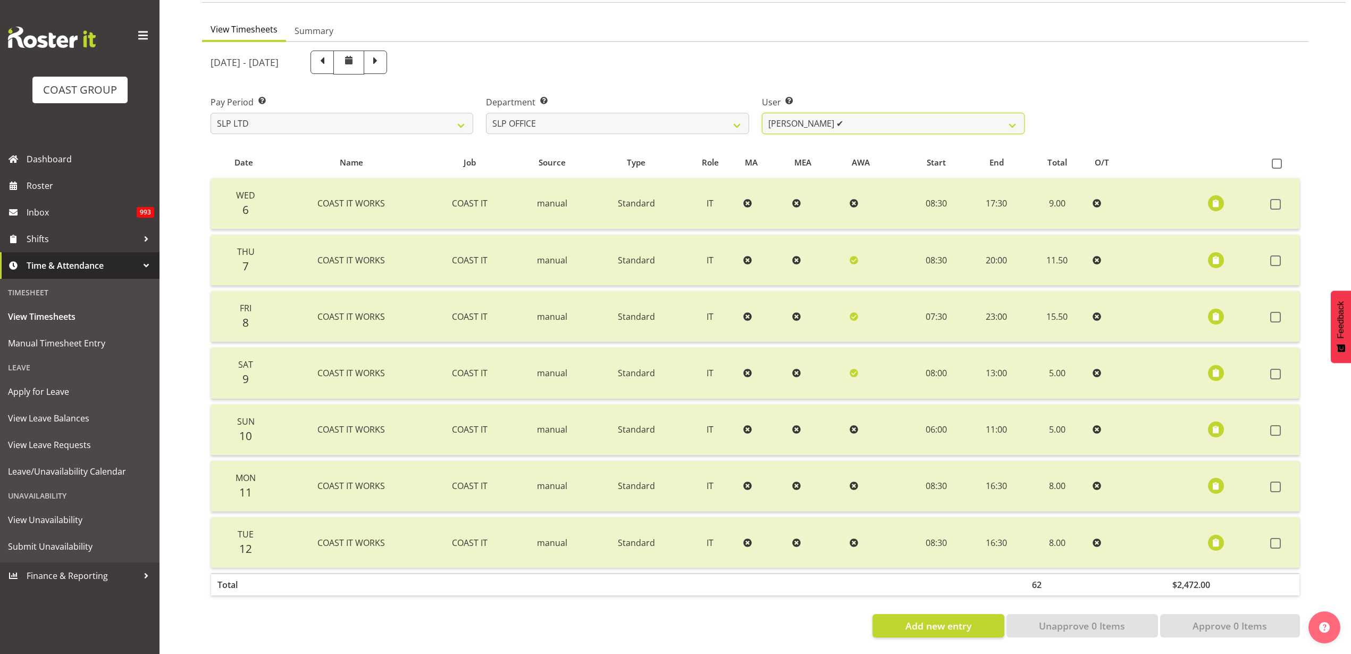
click at [881, 113] on select "[PERSON_NAME] ✔ [PERSON_NAME] ✔ [PERSON_NAME] ✔" at bounding box center [893, 123] width 263 height 21
select select "254"
click at [762, 113] on select "[PERSON_NAME] ✔ [PERSON_NAME] ✔ [PERSON_NAME] ✔" at bounding box center [893, 123] width 263 height 21
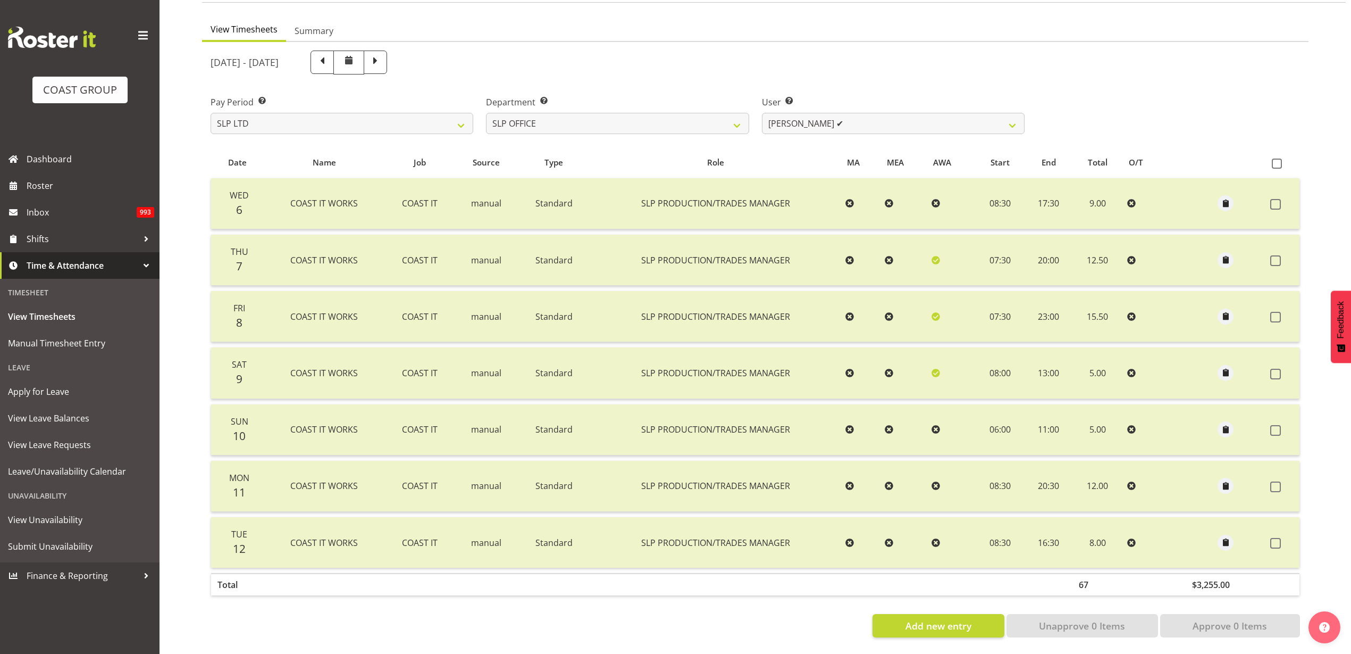
click at [382, 54] on span at bounding box center [376, 61] width 14 height 14
select select
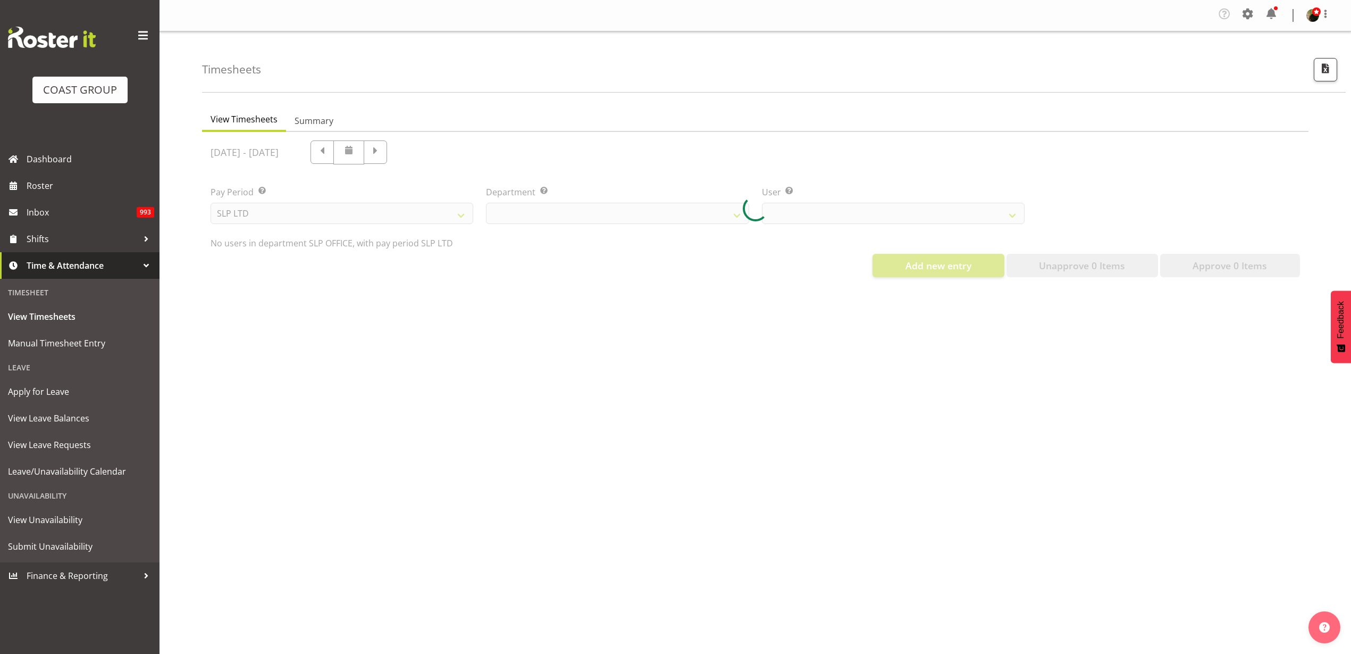
scroll to position [0, 0]
select select "25"
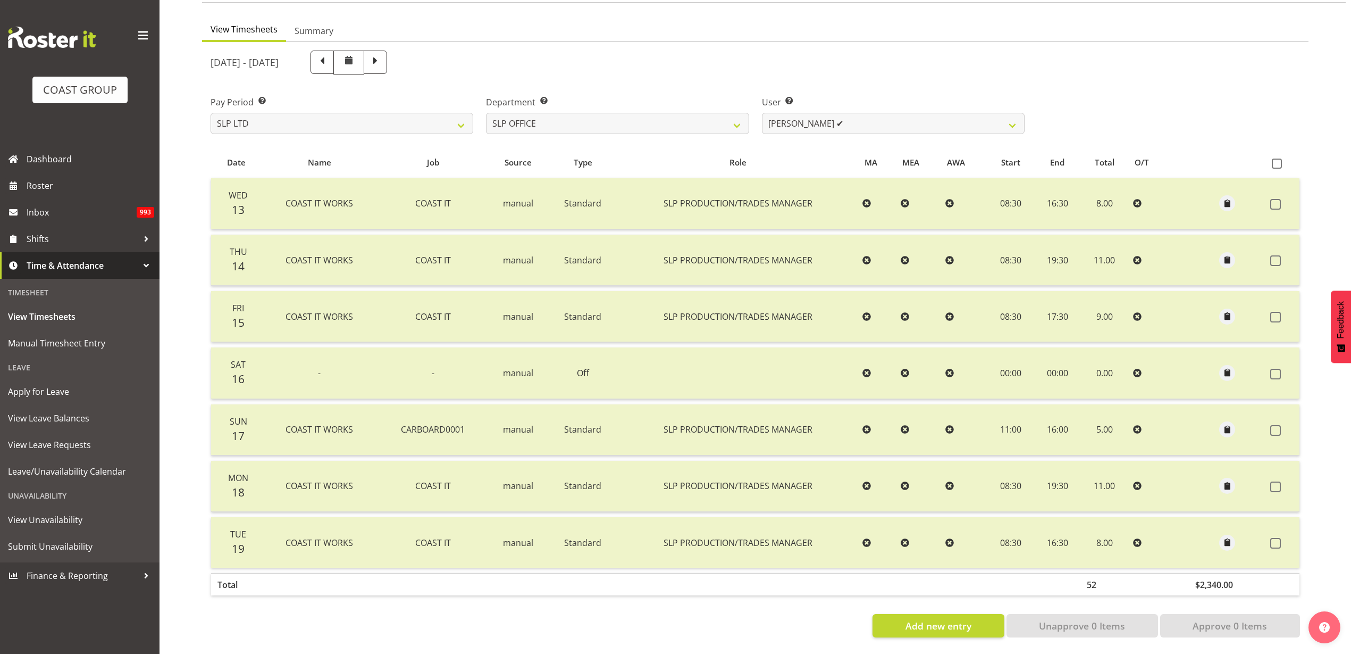
scroll to position [100, 0]
click at [873, 113] on select "[PERSON_NAME] ✔ [PERSON_NAME] ✔ [PERSON_NAME] ✔" at bounding box center [893, 123] width 263 height 21
select select "7496"
click at [762, 113] on select "[PERSON_NAME] ✔ [PERSON_NAME] ✔ [PERSON_NAME] ✔" at bounding box center [893, 123] width 263 height 21
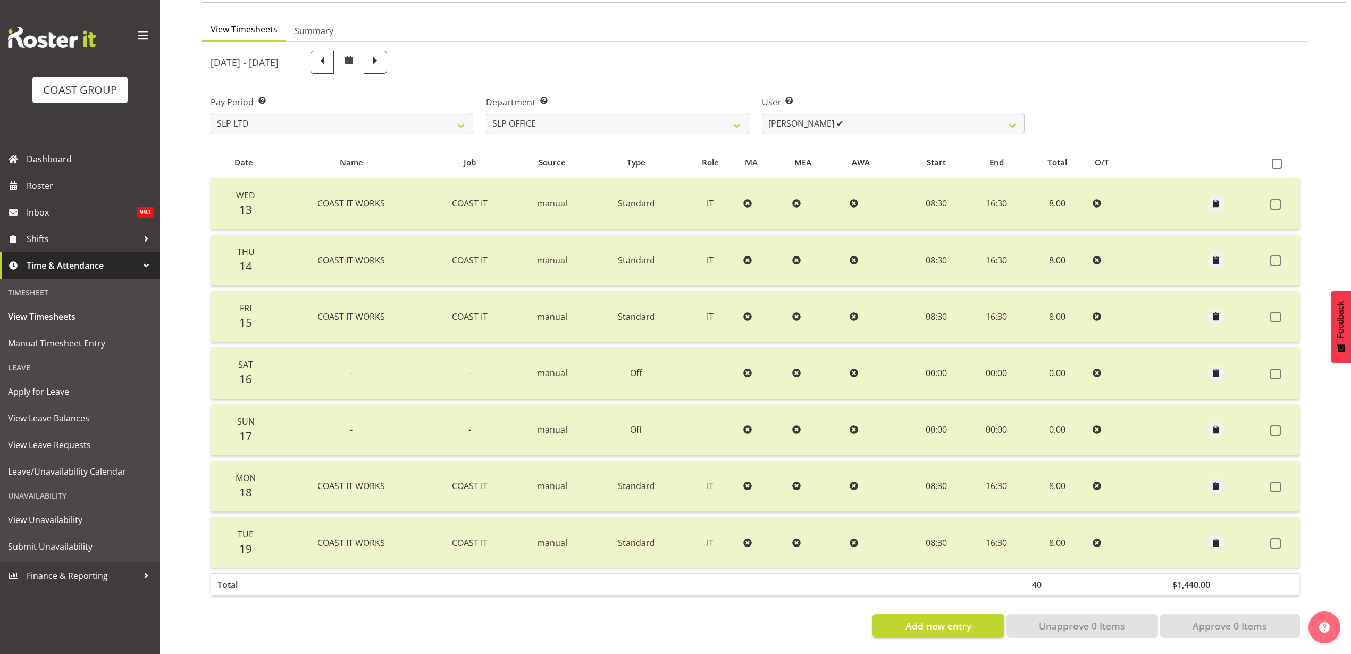
click at [382, 54] on span at bounding box center [376, 61] width 14 height 14
select select
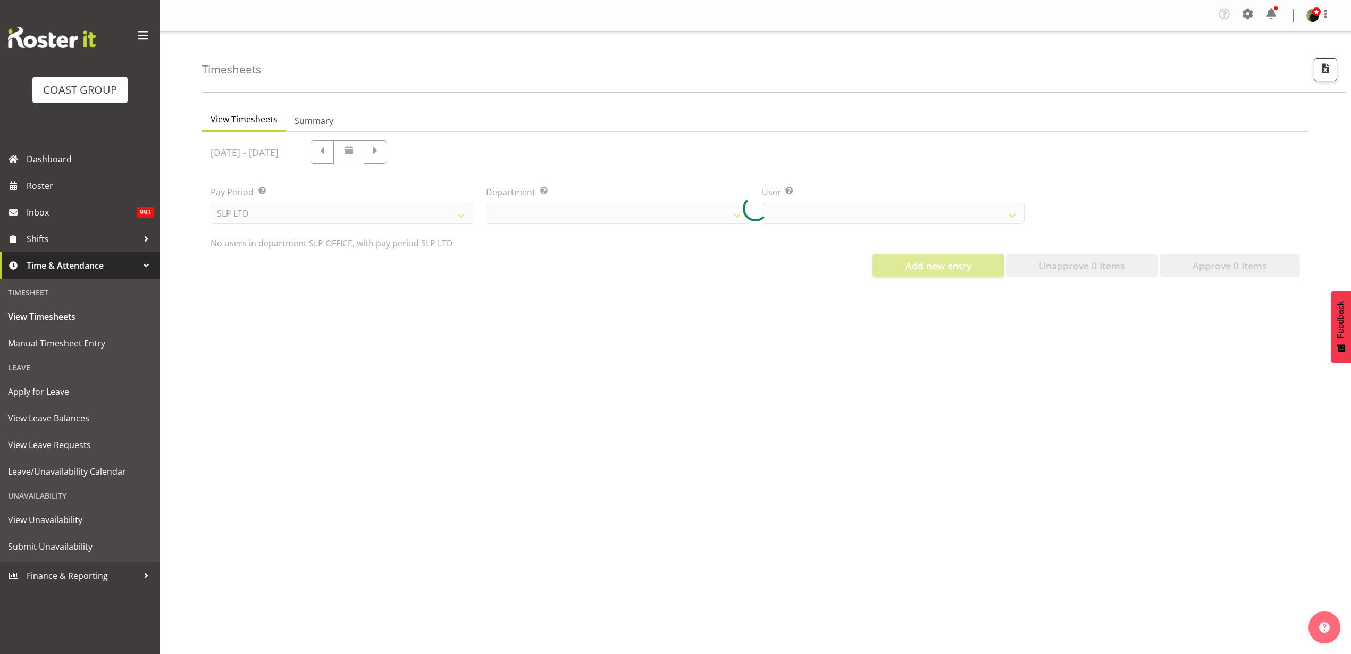
select select "25"
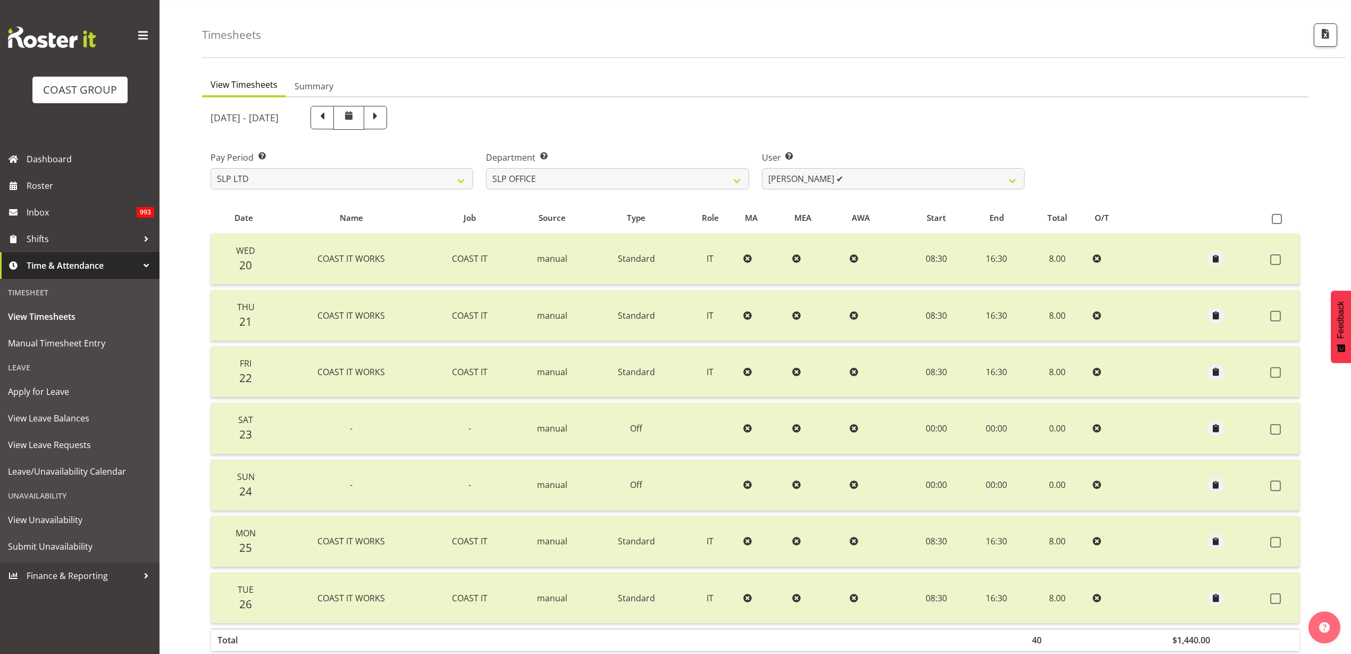
scroll to position [66, 0]
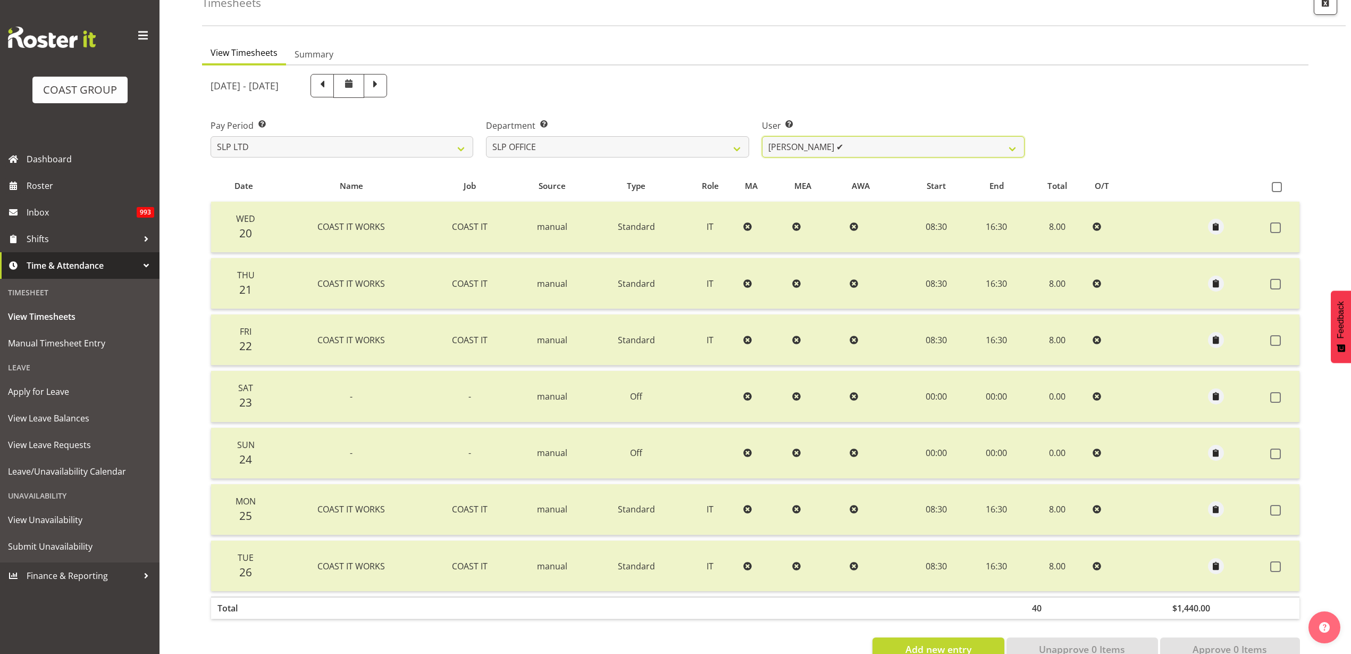
click at [840, 146] on select "[PERSON_NAME] ✔ [PERSON_NAME] ✔ [PERSON_NAME] ✔" at bounding box center [893, 146] width 263 height 21
select select "254"
click at [762, 136] on select "[PERSON_NAME] ✔ [PERSON_NAME] ✔ [PERSON_NAME] ✔" at bounding box center [893, 146] width 263 height 21
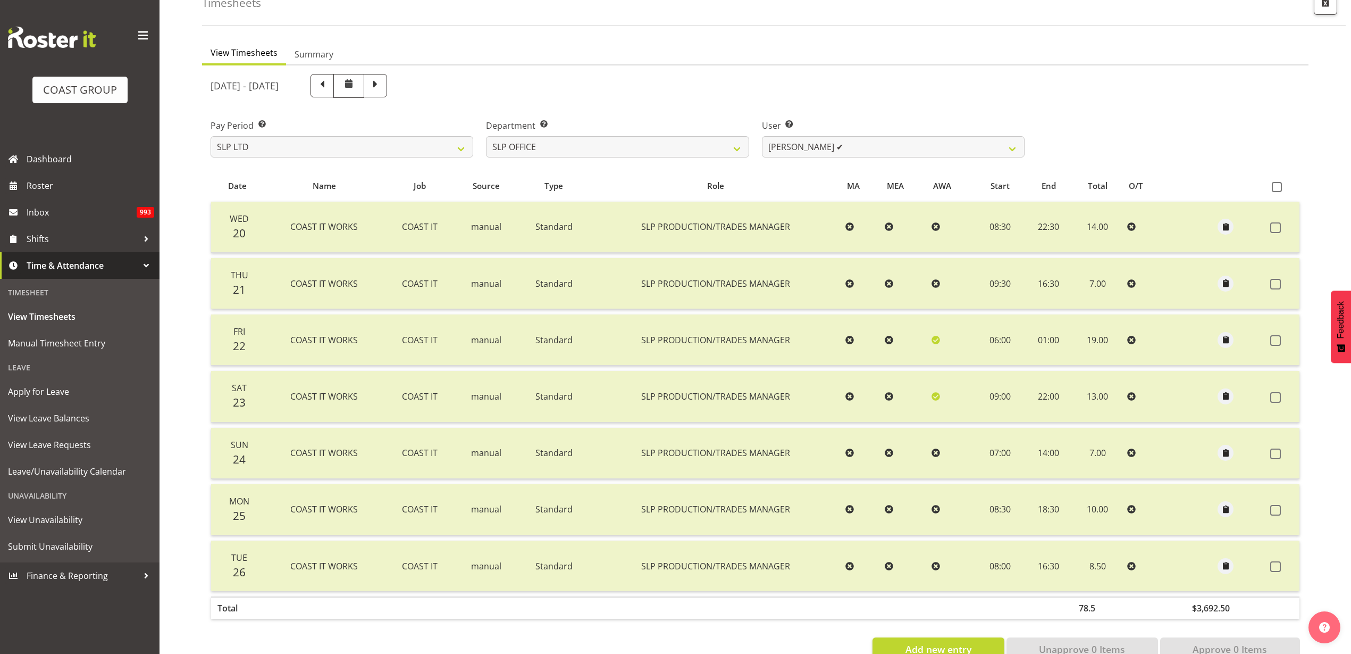
click at [382, 83] on span at bounding box center [376, 85] width 14 height 14
select select
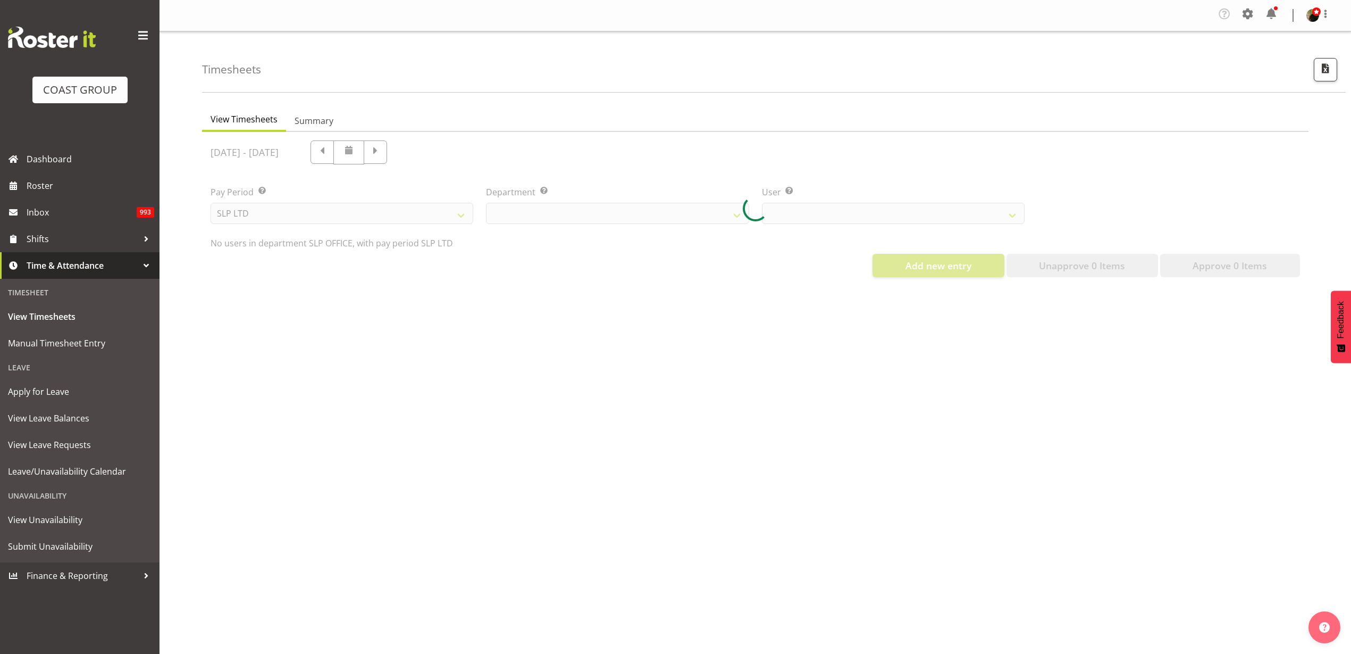
scroll to position [0, 0]
select select "25"
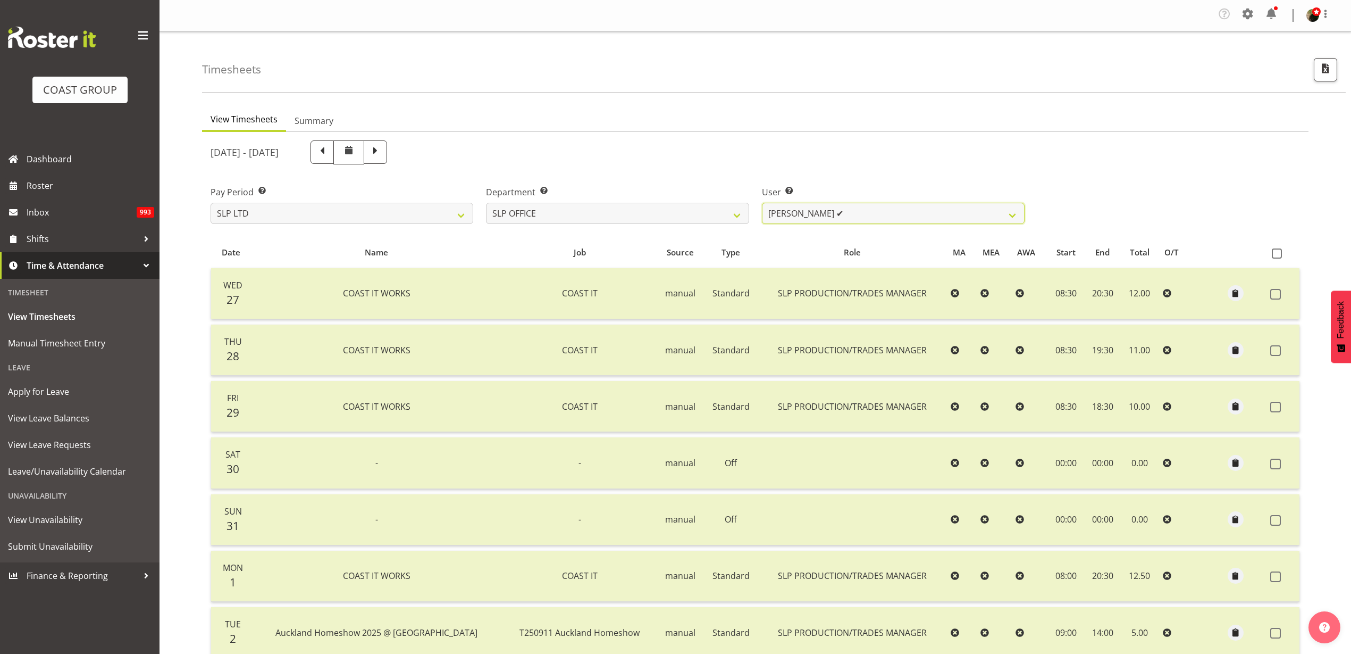
click at [885, 213] on select "[PERSON_NAME] ✔ [PERSON_NAME] ✔ [PERSON_NAME] ✔" at bounding box center [893, 213] width 263 height 21
select select "7496"
click at [762, 203] on select "[PERSON_NAME] ✔ [PERSON_NAME] ✔ [PERSON_NAME] ✔" at bounding box center [893, 213] width 263 height 21
